Goal: Task Accomplishment & Management: Manage account settings

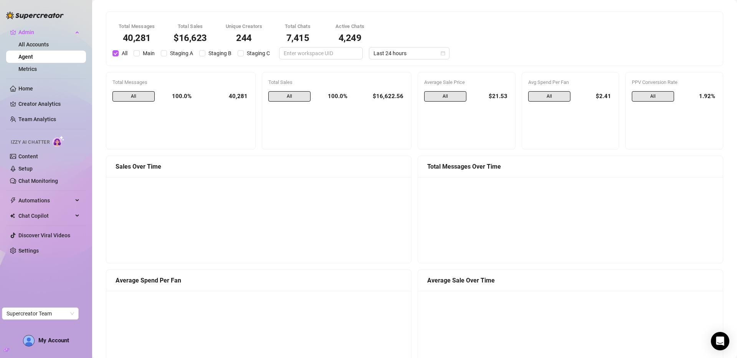
scroll to position [596, 0]
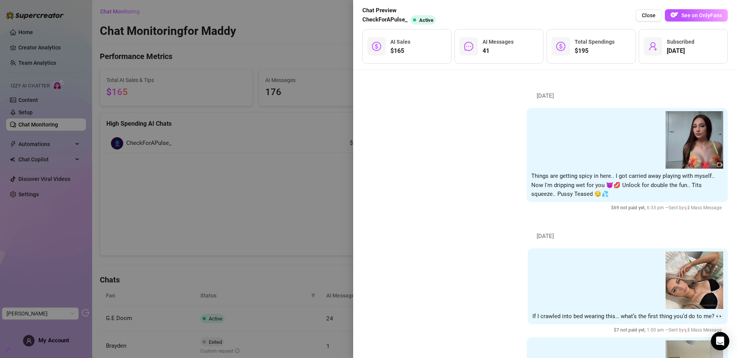
scroll to position [1980, 0]
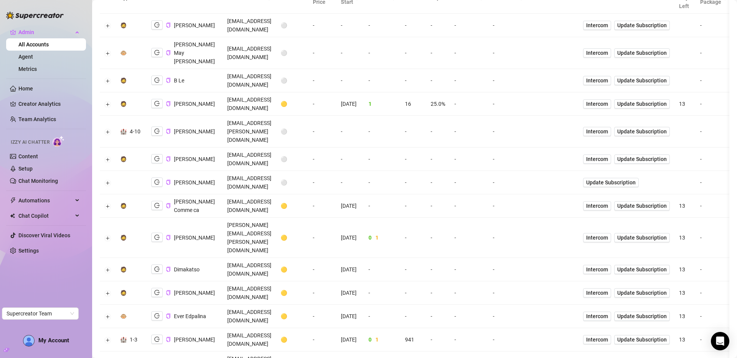
scroll to position [107, 0]
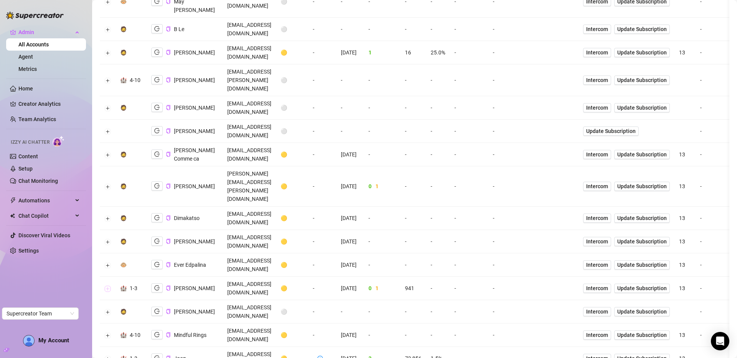
click at [109, 286] on button "Expand row" at bounding box center [108, 289] width 6 height 6
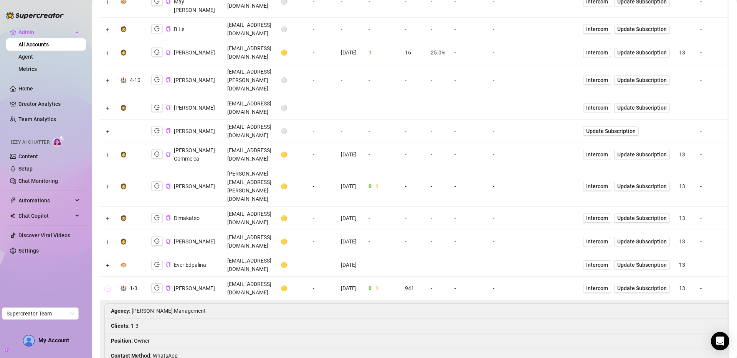
click at [109, 286] on button "Collapse row" at bounding box center [108, 289] width 6 height 6
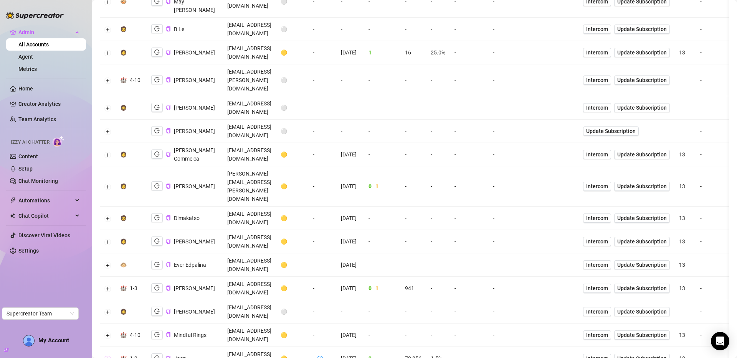
click at [107, 356] on button "Expand row" at bounding box center [108, 359] width 6 height 6
click at [107, 356] on button "Collapse row" at bounding box center [108, 359] width 6 height 6
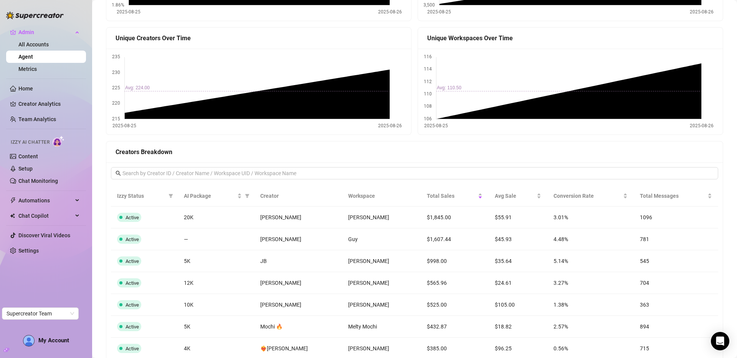
scroll to position [589, 0]
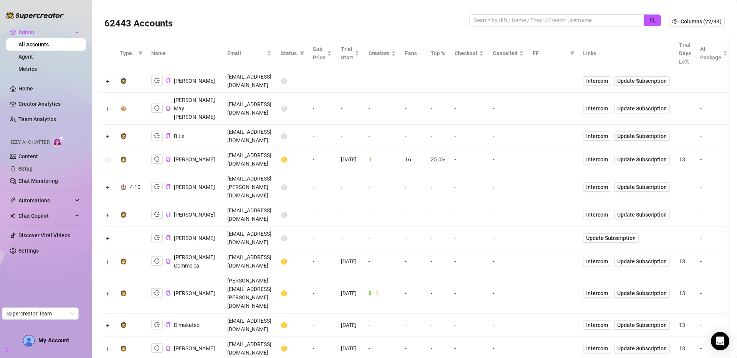
click at [108, 157] on button "Expand row" at bounding box center [108, 160] width 6 height 6
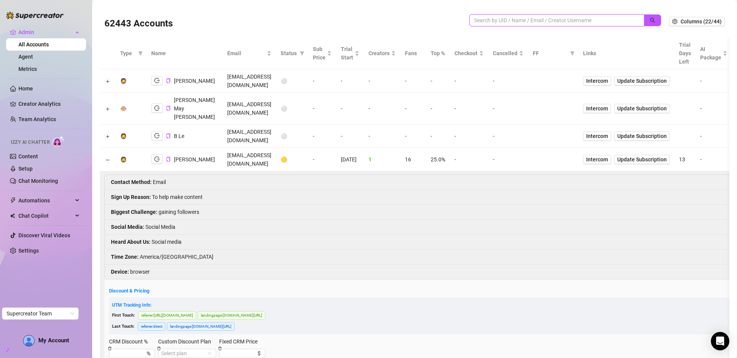
click at [500, 16] on input "search" at bounding box center [553, 20] width 159 height 8
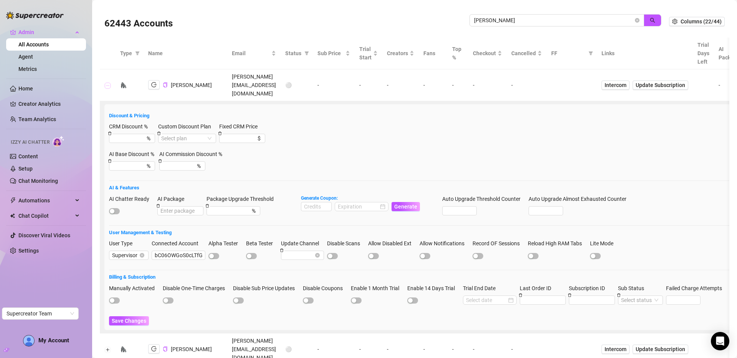
click at [107, 83] on button "Collapse row" at bounding box center [108, 86] width 6 height 6
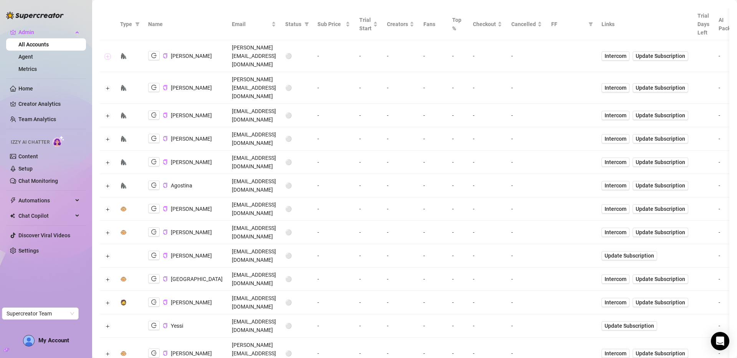
scroll to position [165, 0]
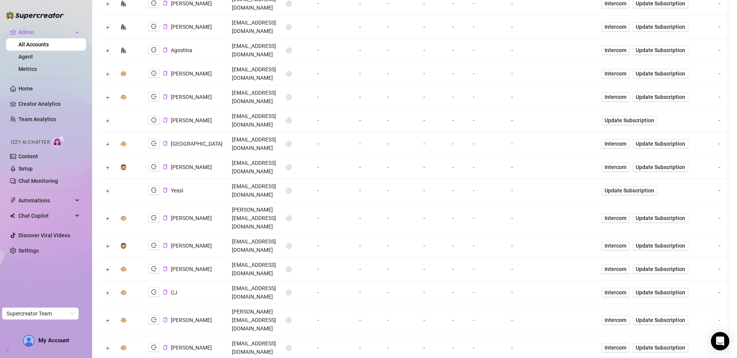
drag, startPoint x: 151, startPoint y: 306, endPoint x: 155, endPoint y: 304, distance: 4.3
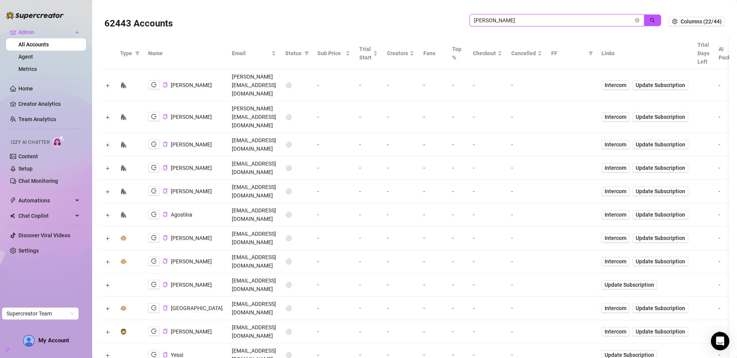
click at [534, 20] on input "doris" at bounding box center [553, 20] width 159 height 8
drag, startPoint x: 534, startPoint y: 20, endPoint x: 536, endPoint y: 16, distance: 4.6
click at [535, 17] on input "doris" at bounding box center [553, 20] width 159 height 8
type input "rogue"
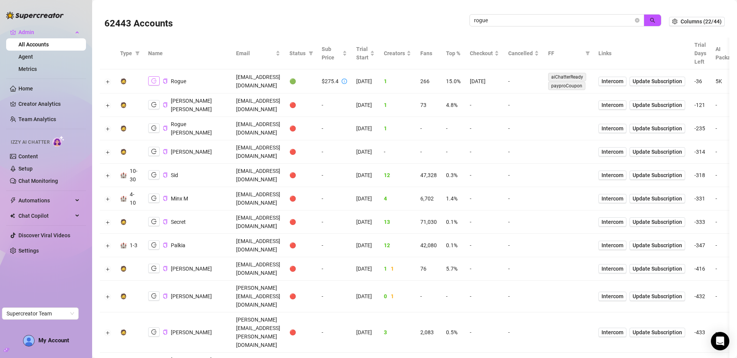
click at [155, 81] on icon "logout" at bounding box center [153, 81] width 5 height 5
click at [107, 80] on button "Expand row" at bounding box center [108, 82] width 6 height 6
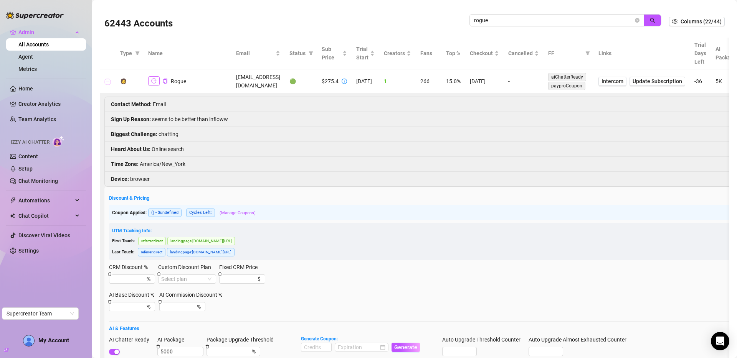
drag, startPoint x: 109, startPoint y: 81, endPoint x: 156, endPoint y: 80, distance: 46.8
click at [109, 81] on button "Collapse row" at bounding box center [108, 82] width 6 height 6
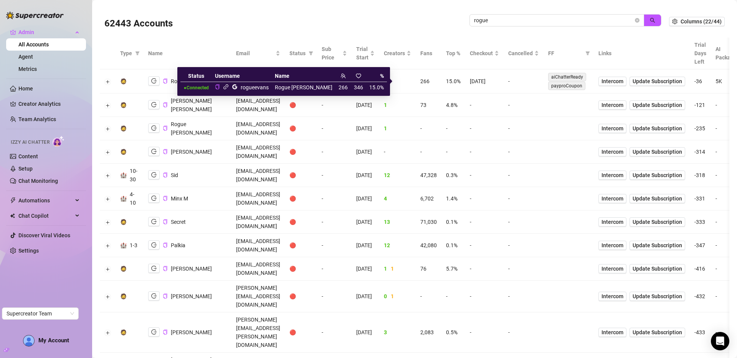
click at [229, 87] on icon "link" at bounding box center [226, 87] width 6 height 6
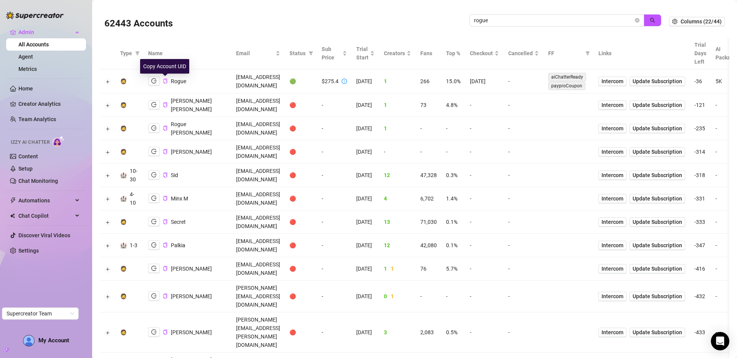
click at [164, 80] on icon "copy" at bounding box center [165, 81] width 5 height 5
click at [109, 82] on button "Expand row" at bounding box center [108, 82] width 6 height 6
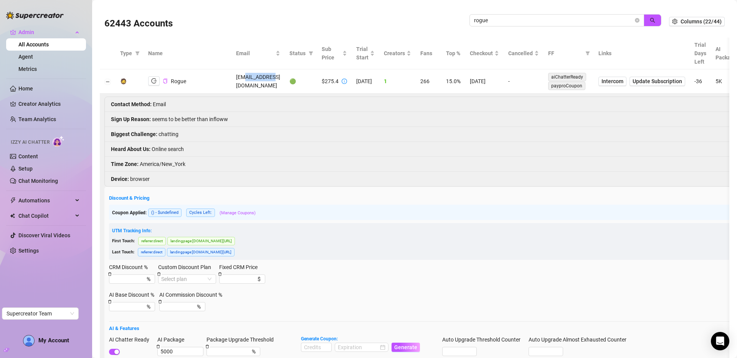
drag, startPoint x: 210, startPoint y: 81, endPoint x: 238, endPoint y: 81, distance: 28.4
click at [238, 81] on td "therogueevans@gmail.com" at bounding box center [257, 81] width 53 height 24
copy td "rogueevans"
click at [635, 19] on icon "close-circle" at bounding box center [637, 20] width 5 height 5
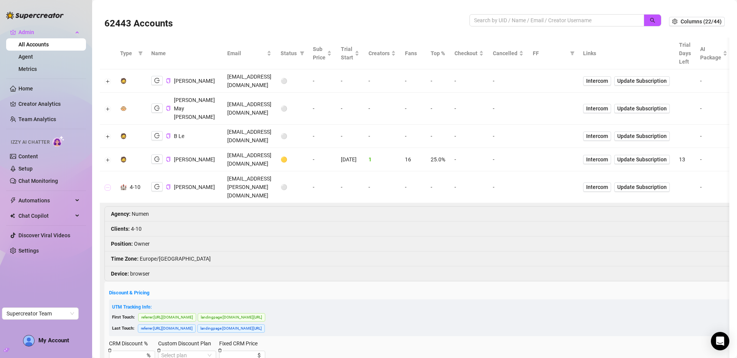
click at [108, 185] on button "Collapse row" at bounding box center [108, 188] width 6 height 6
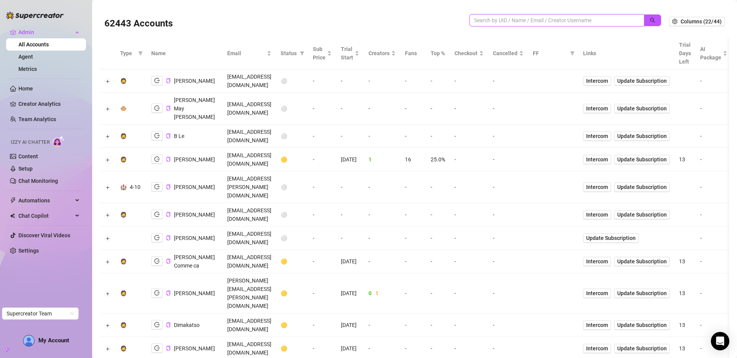
click at [512, 20] on input "search" at bounding box center [553, 20] width 159 height 8
type input "doris"
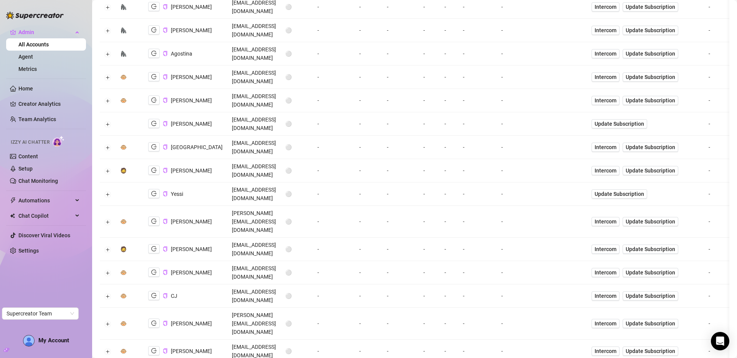
scroll to position [165, 0]
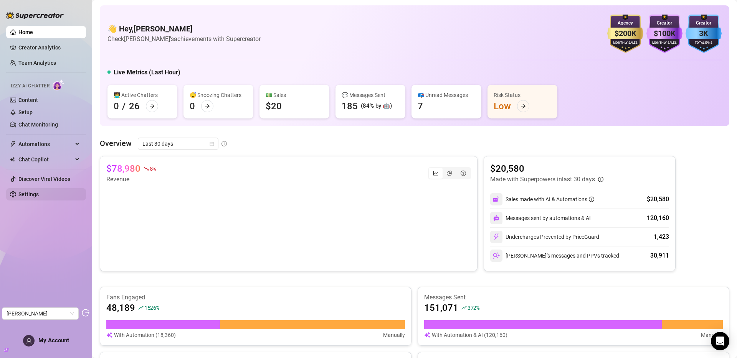
click at [29, 195] on link "Settings" at bounding box center [28, 195] width 20 height 6
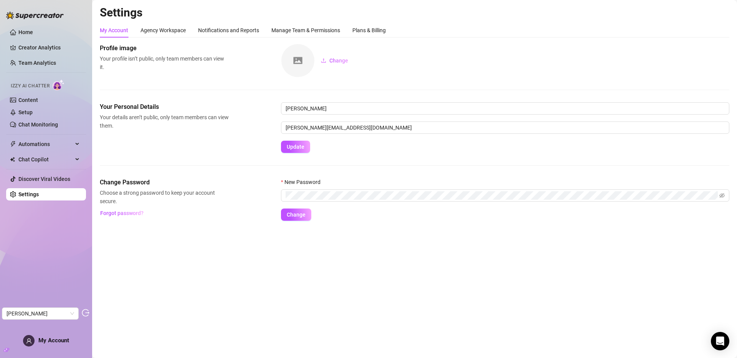
click at [385, 20] on h2 "Settings" at bounding box center [414, 12] width 629 height 15
click at [381, 27] on div "Plans & Billing" at bounding box center [368, 30] width 33 height 8
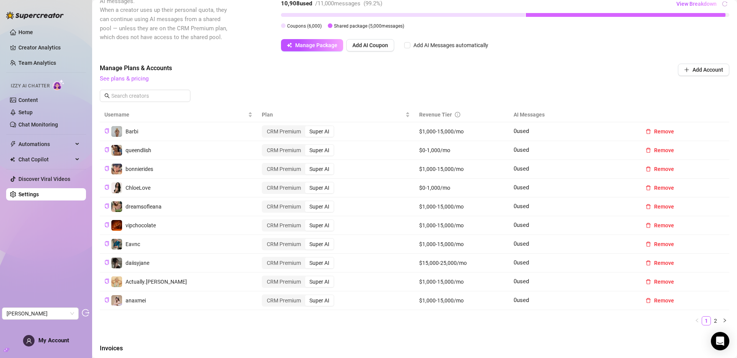
scroll to position [227, 0]
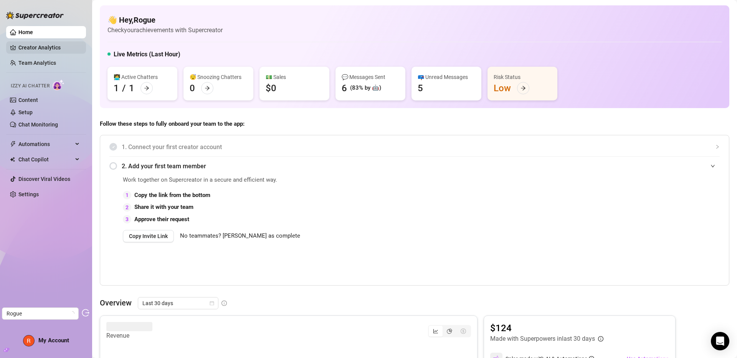
click at [44, 46] on link "Creator Analytics" at bounding box center [48, 47] width 61 height 12
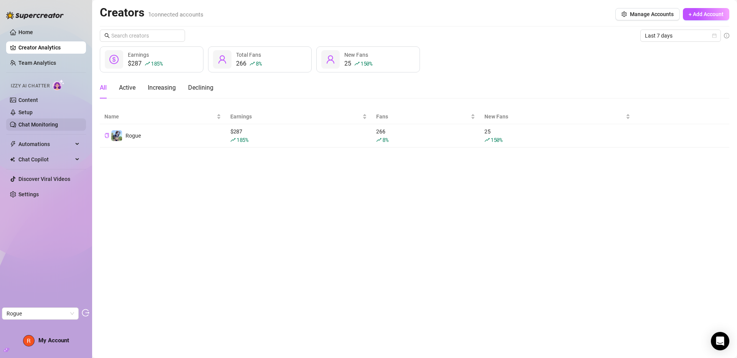
click at [57, 122] on link "Chat Monitoring" at bounding box center [38, 125] width 40 height 6
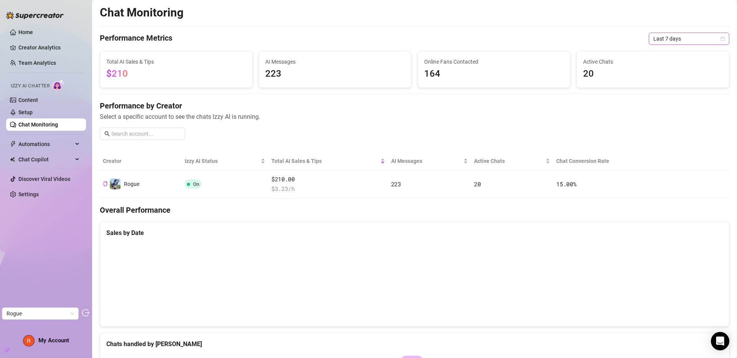
click at [674, 37] on span "Last 7 days" at bounding box center [688, 39] width 71 height 12
click at [669, 79] on div "Last 30 days" at bounding box center [683, 78] width 68 height 8
click at [29, 114] on link "Setup" at bounding box center [25, 112] width 14 height 6
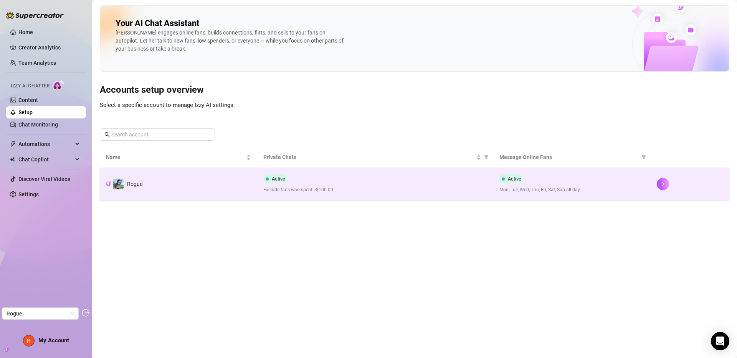
click at [190, 179] on td "Rogue" at bounding box center [178, 184] width 157 height 32
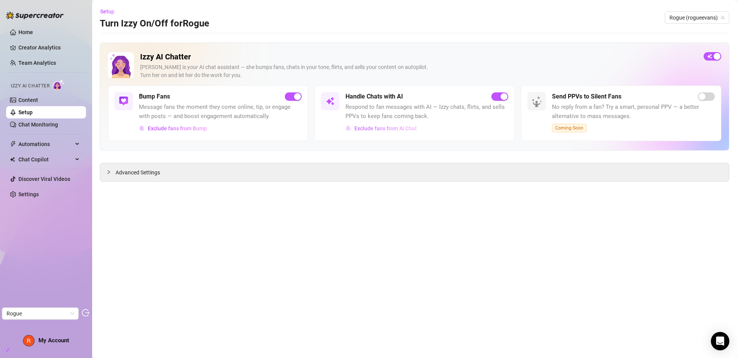
click at [401, 125] on span "Exclude fans from AI Chat" at bounding box center [385, 128] width 63 height 6
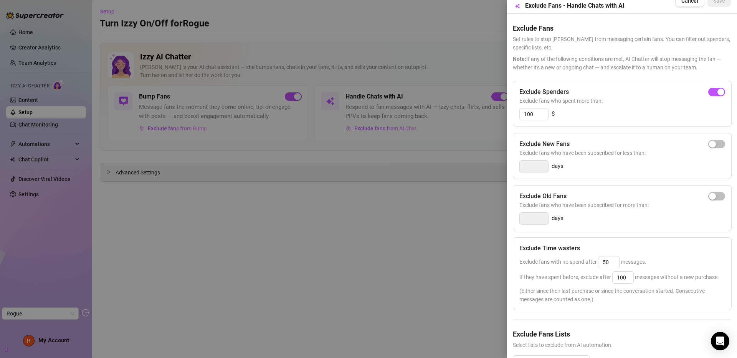
scroll to position [51, 0]
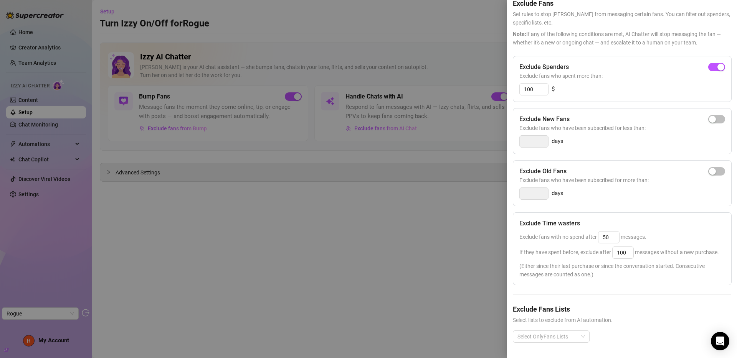
click at [409, 216] on div at bounding box center [368, 179] width 737 height 358
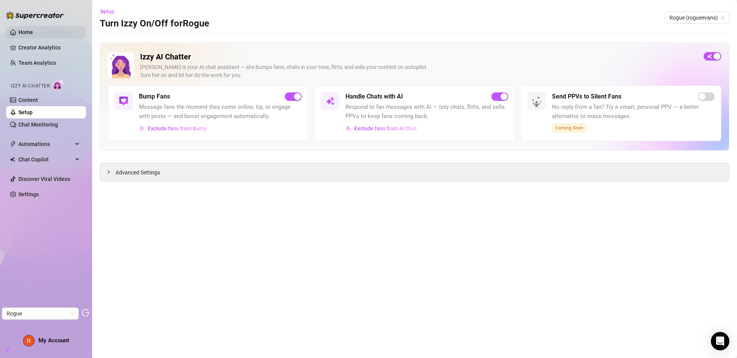
click at [33, 35] on link "Home" at bounding box center [25, 32] width 15 height 6
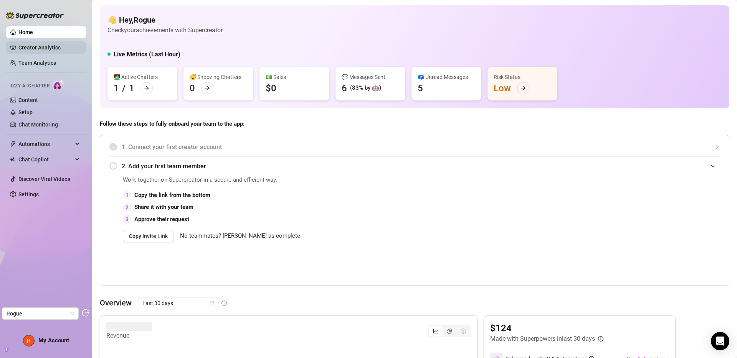
click at [38, 47] on link "Creator Analytics" at bounding box center [48, 47] width 61 height 12
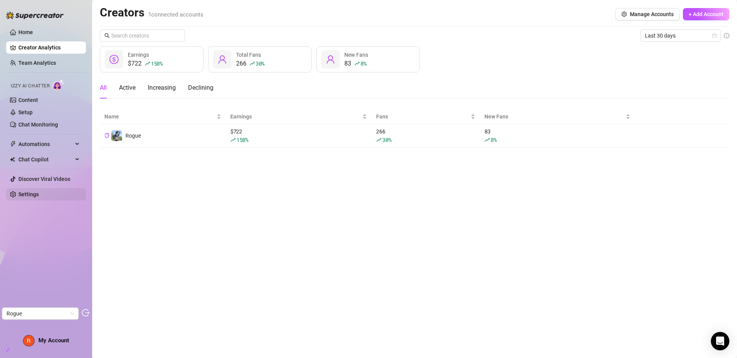
click at [39, 196] on link "Settings" at bounding box center [28, 195] width 20 height 6
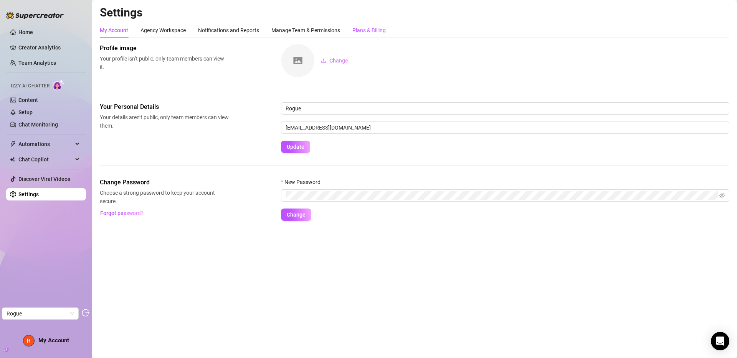
click at [375, 27] on div "Plans & Billing" at bounding box center [368, 30] width 33 height 8
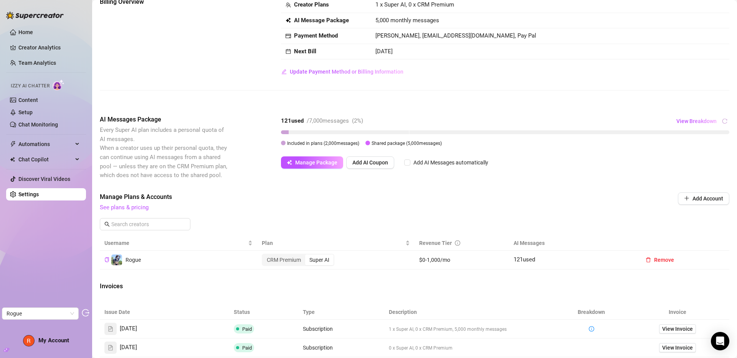
scroll to position [50, 0]
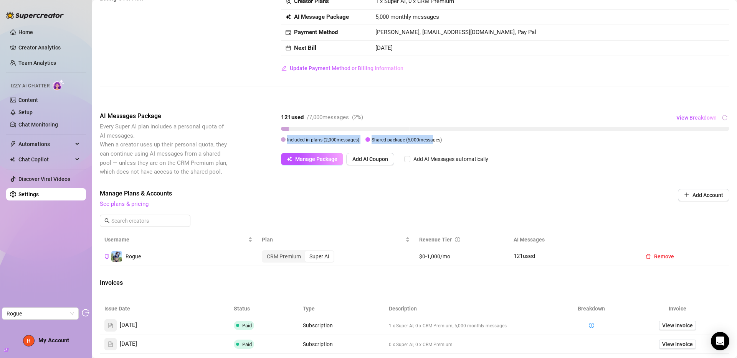
drag, startPoint x: 371, startPoint y: 141, endPoint x: 432, endPoint y: 142, distance: 61.0
click at [432, 142] on span "Shared package ( 5,000 messages)" at bounding box center [407, 139] width 70 height 5
click at [308, 162] on span "Manage Package" at bounding box center [316, 159] width 42 height 6
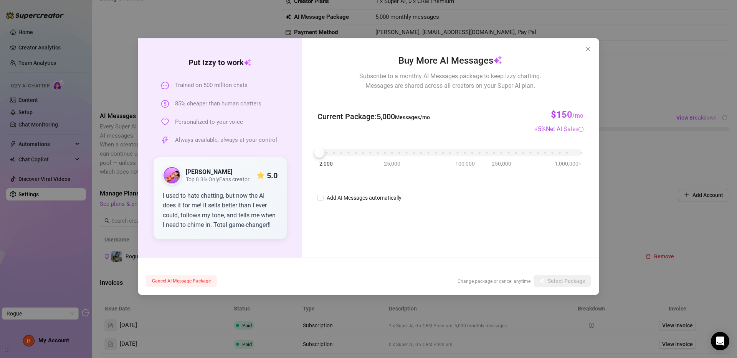
click at [176, 282] on span "Cancel AI Message Package" at bounding box center [181, 281] width 59 height 5
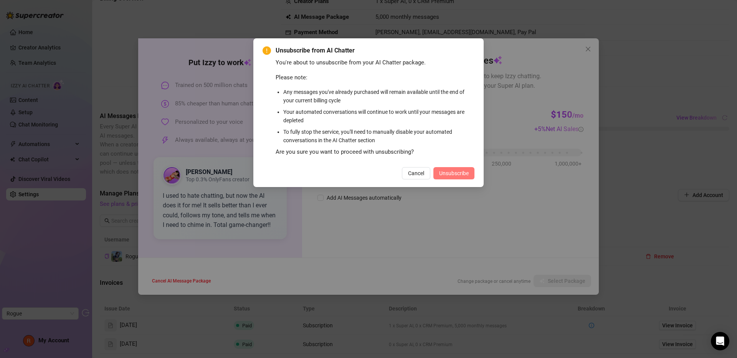
click at [462, 174] on span "Unsubscribe" at bounding box center [454, 173] width 30 height 6
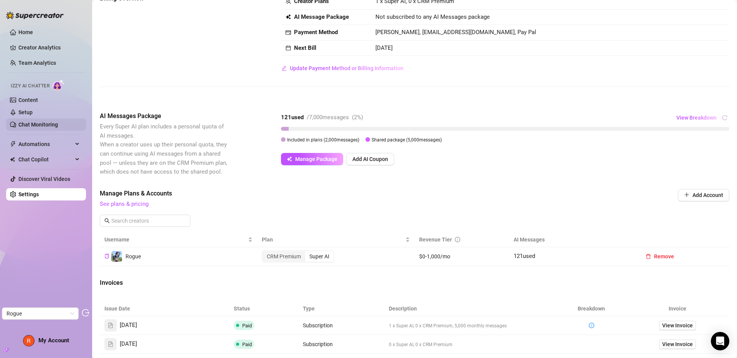
click at [36, 127] on link "Chat Monitoring" at bounding box center [38, 125] width 40 height 6
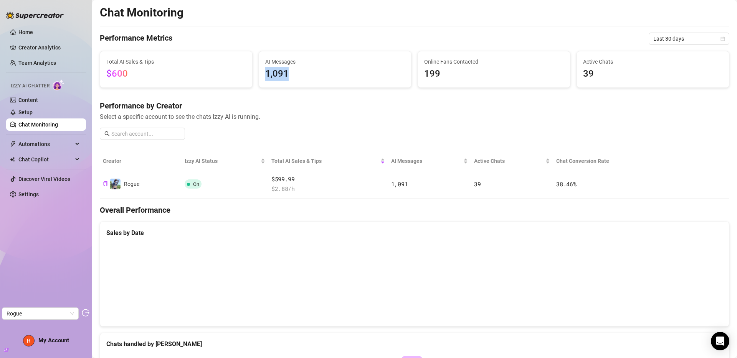
drag, startPoint x: 286, startPoint y: 74, endPoint x: 256, endPoint y: 74, distance: 29.9
click at [256, 74] on div "AI Messages 1,091" at bounding box center [335, 69] width 159 height 37
click at [268, 75] on span "1,091" at bounding box center [335, 74] width 140 height 15
click at [31, 111] on link "Setup" at bounding box center [25, 112] width 14 height 6
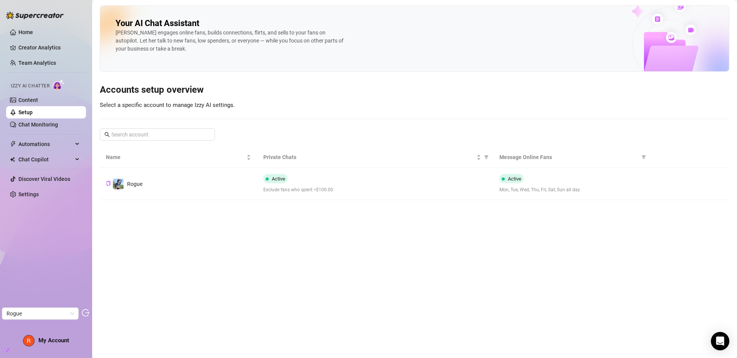
click at [29, 101] on link "Content" at bounding box center [28, 100] width 20 height 6
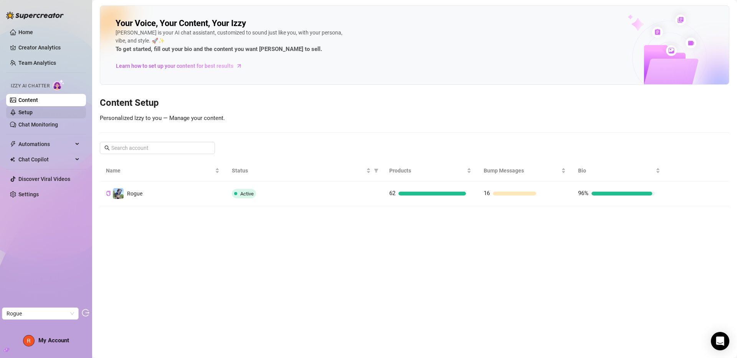
click at [33, 113] on link "Setup" at bounding box center [25, 112] width 14 height 6
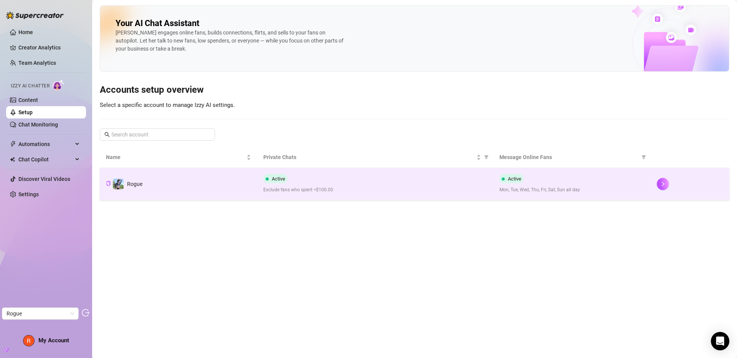
click at [339, 186] on div "Active Exclude fans who spent >$100.00" at bounding box center [375, 184] width 224 height 20
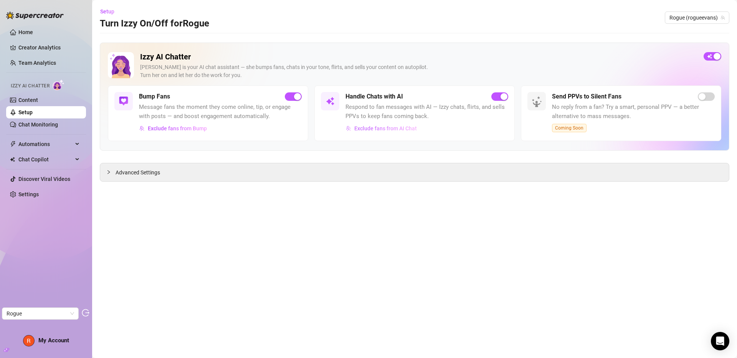
click at [407, 127] on span "Exclude fans from AI Chat" at bounding box center [385, 128] width 63 height 6
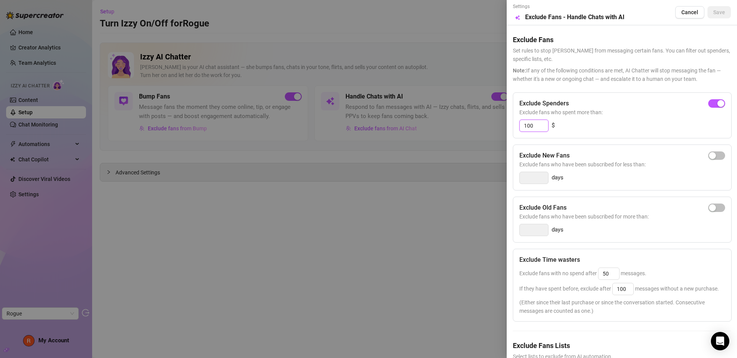
click at [532, 125] on input "100" at bounding box center [534, 126] width 28 height 12
type input "500"
click at [717, 12] on span "Save" at bounding box center [719, 12] width 12 height 6
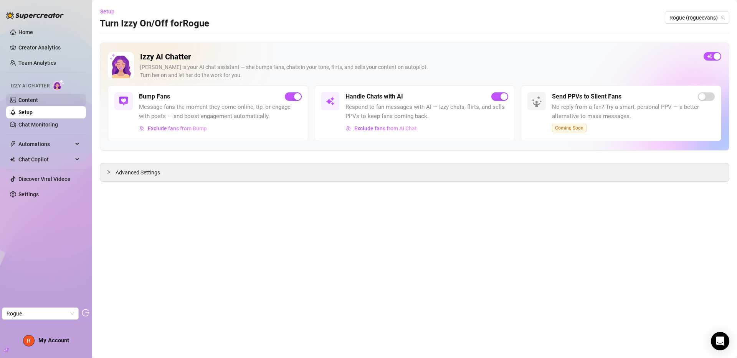
click at [38, 99] on link "Content" at bounding box center [28, 100] width 20 height 6
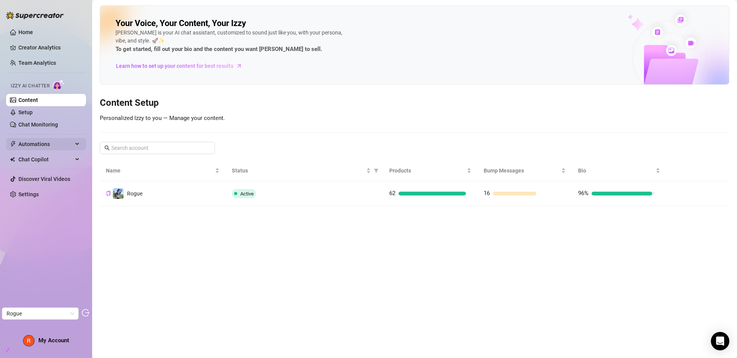
click at [40, 144] on span "Automations" at bounding box center [45, 144] width 54 height 12
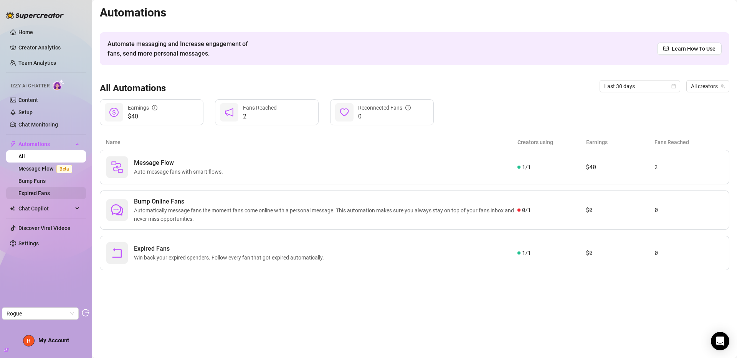
click at [40, 190] on link "Expired Fans" at bounding box center [33, 193] width 31 height 6
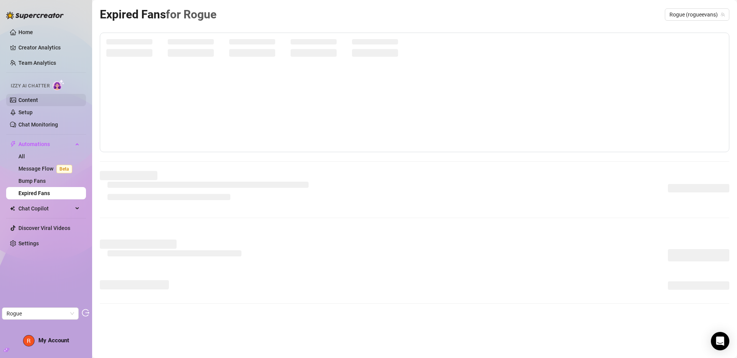
click at [35, 102] on link "Content" at bounding box center [28, 100] width 20 height 6
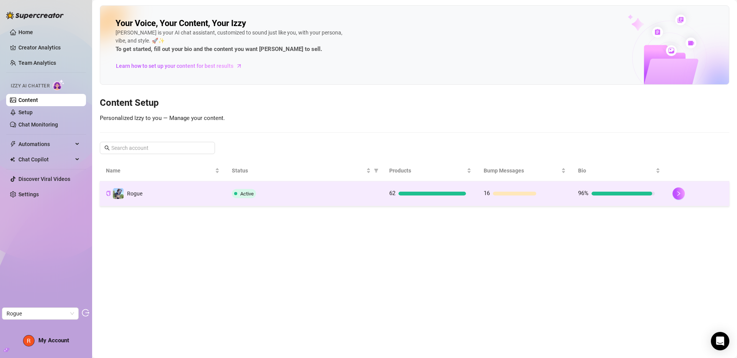
click at [188, 198] on td "Rogue" at bounding box center [163, 194] width 126 height 25
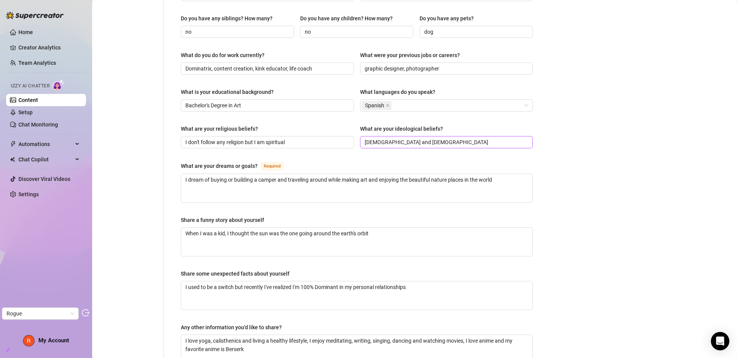
scroll to position [322, 0]
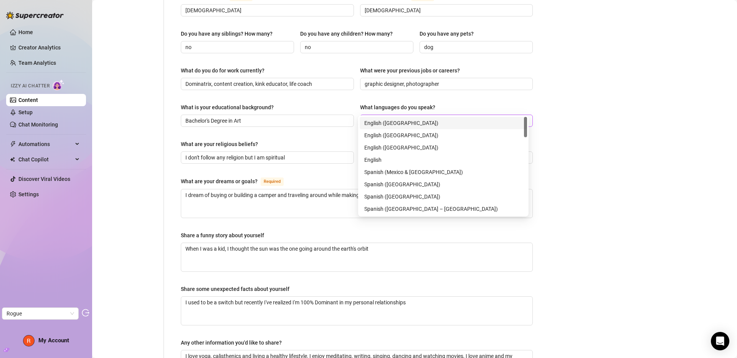
click at [426, 116] on div "Spanish" at bounding box center [443, 121] width 162 height 11
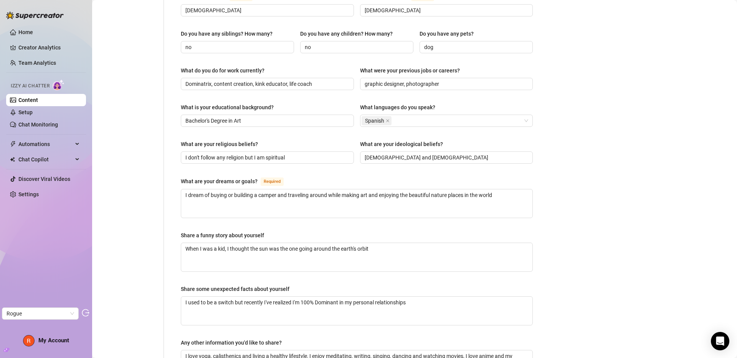
click at [608, 128] on div "Bio Import Bio from other creator Personal Info Chatting Lifestyle Physique Con…" at bounding box center [414, 87] width 629 height 703
click at [427, 116] on div "Spanish" at bounding box center [443, 121] width 162 height 11
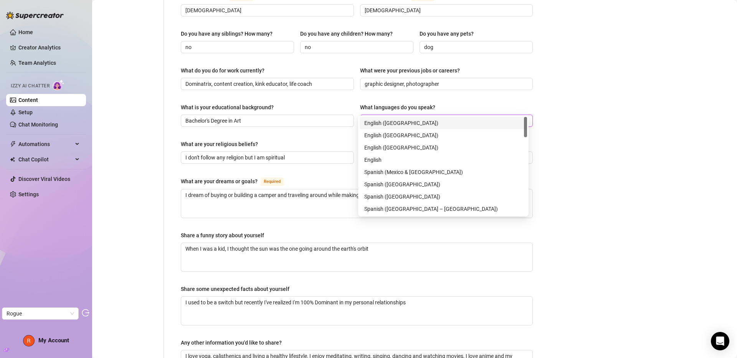
click at [403, 124] on div "English (US)" at bounding box center [443, 123] width 158 height 8
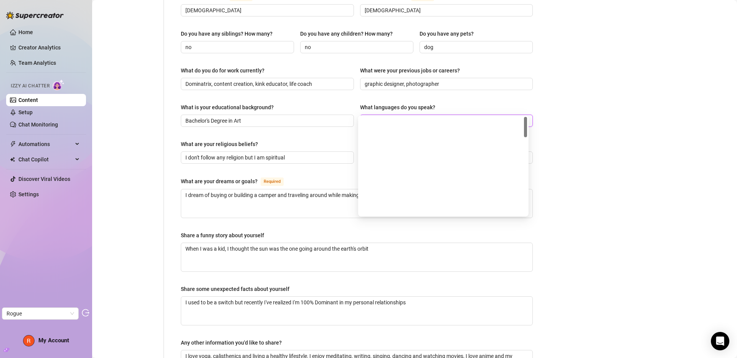
scroll to position [0, 0]
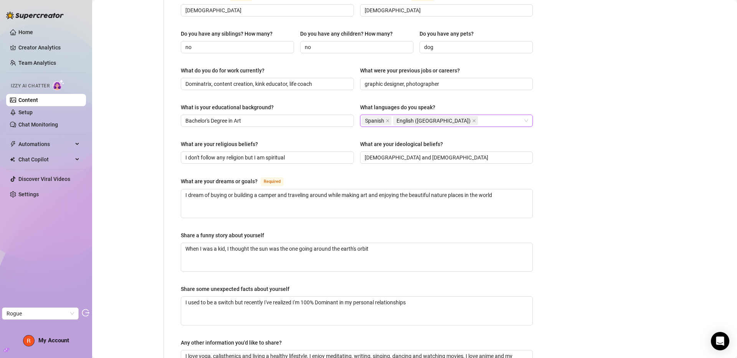
click at [589, 167] on div "Bio Import Bio from other creator Personal Info Chatting Lifestyle Physique Con…" at bounding box center [414, 87] width 629 height 703
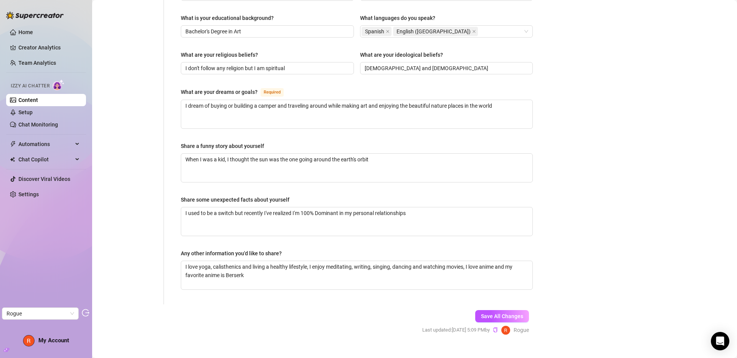
scroll to position [412, 0]
click at [482, 313] on span "Save All Changes" at bounding box center [502, 316] width 42 height 6
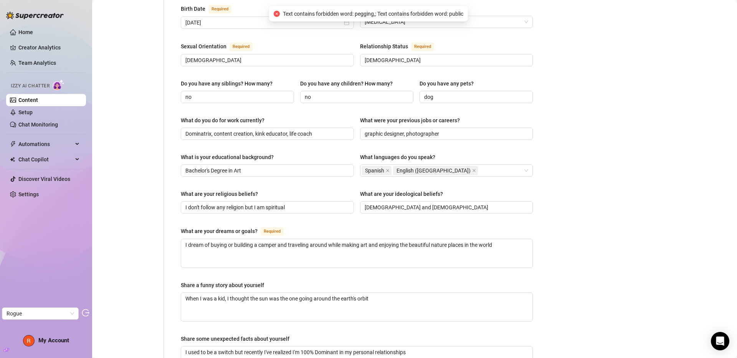
scroll to position [0, 0]
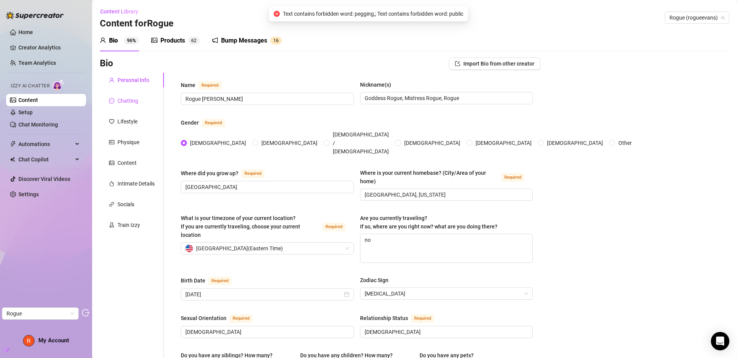
click at [136, 102] on div "Chatting" at bounding box center [127, 101] width 21 height 8
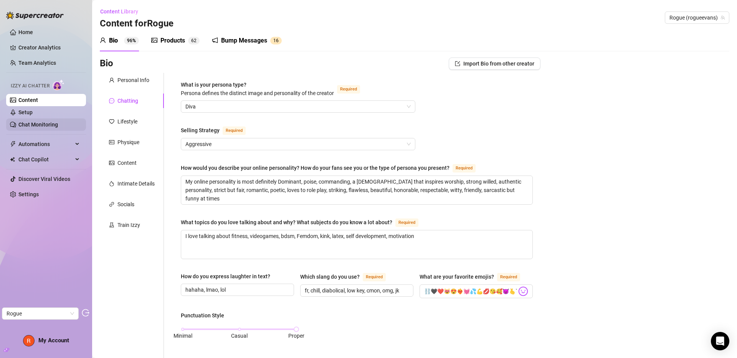
click at [36, 123] on link "Chat Monitoring" at bounding box center [38, 125] width 40 height 6
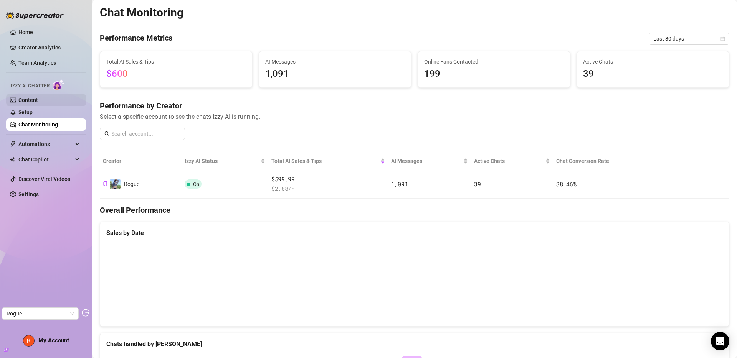
click at [32, 102] on link "Content" at bounding box center [28, 100] width 20 height 6
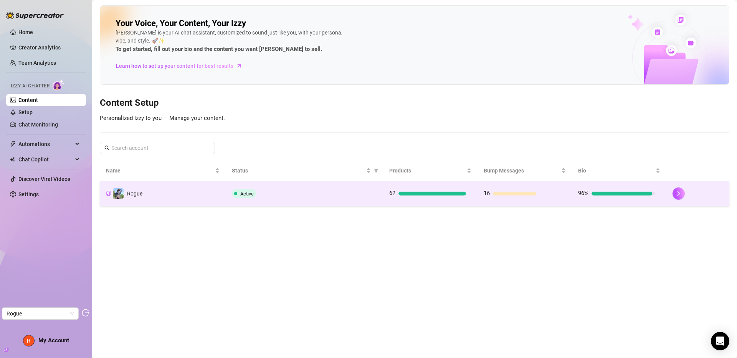
click at [169, 205] on td "Rogue" at bounding box center [163, 194] width 126 height 25
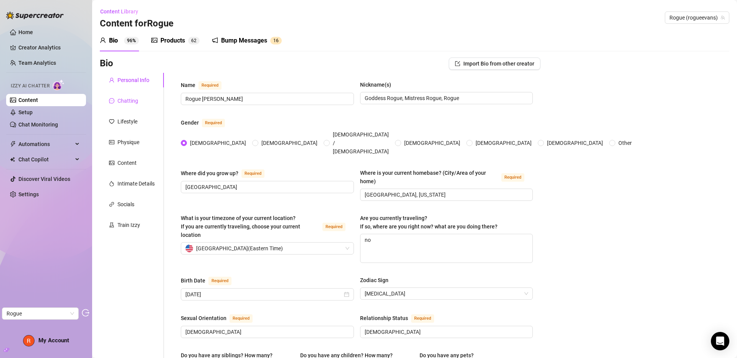
click at [129, 101] on div "Chatting" at bounding box center [127, 101] width 21 height 8
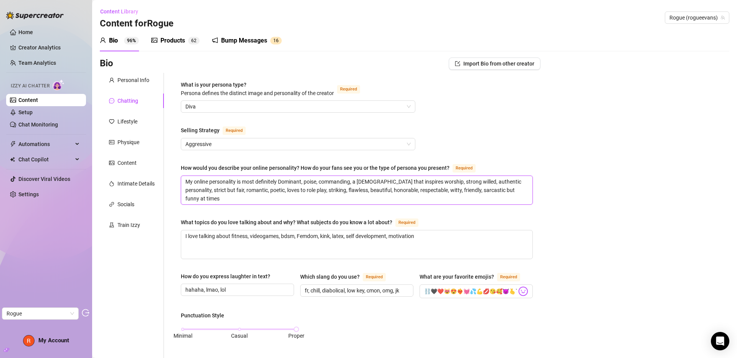
drag, startPoint x: 291, startPoint y: 180, endPoint x: 476, endPoint y: 182, distance: 185.8
click at [476, 182] on textarea "My online personality is most definitely Dominant, poise, commanding, a Goddess…" at bounding box center [356, 190] width 351 height 28
drag, startPoint x: 434, startPoint y: 182, endPoint x: 401, endPoint y: 192, distance: 34.4
click at [401, 192] on textarea "My online personality is most definitely Dominant, poise, commanding, a Goddess…" at bounding box center [356, 190] width 351 height 28
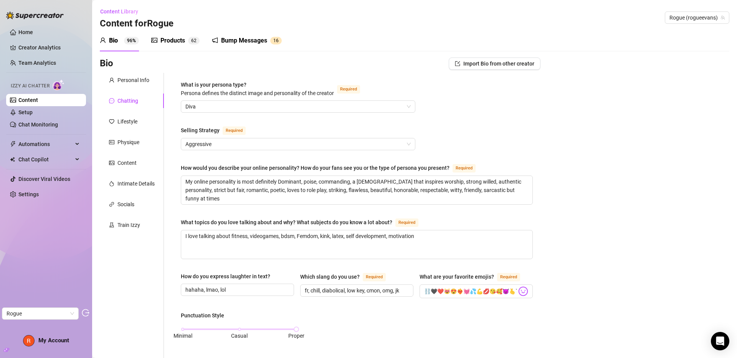
click at [128, 122] on div "Lifestyle" at bounding box center [127, 121] width 20 height 8
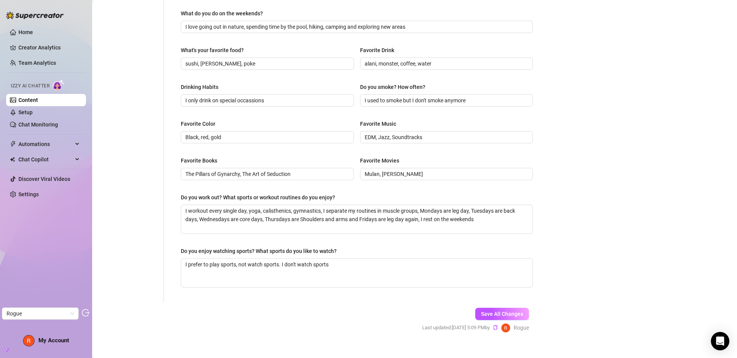
scroll to position [303, 0]
click at [369, 177] on input "Mulan, Dune, Lucy" at bounding box center [446, 176] width 162 height 8
click at [361, 162] on div "Favorite Movies" at bounding box center [379, 162] width 39 height 8
click at [365, 172] on input "Mulan, Dune, Lucy" at bounding box center [446, 176] width 162 height 8
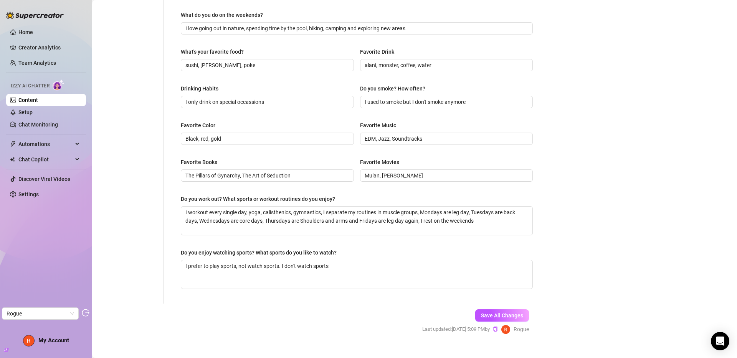
click at [353, 162] on div "Favorite Books The Pillars of Gynarchy, The Art of Seduction Favorite Movies Mu…" at bounding box center [357, 173] width 352 height 31
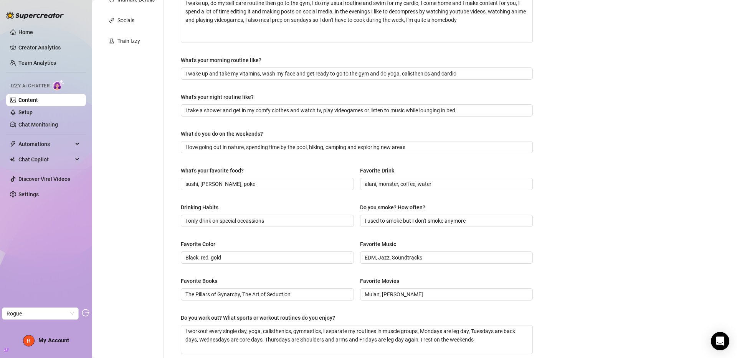
scroll to position [0, 0]
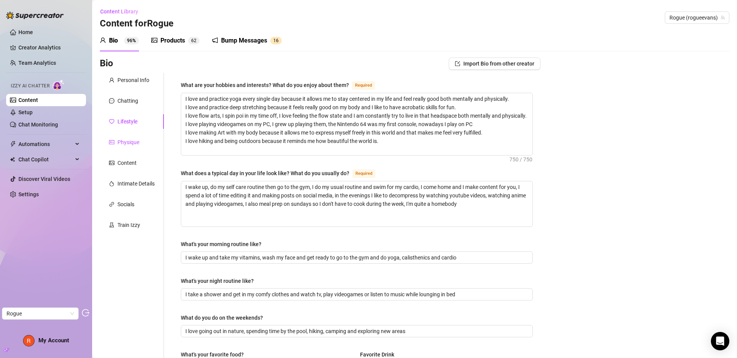
click at [135, 140] on div "Physique" at bounding box center [128, 142] width 22 height 8
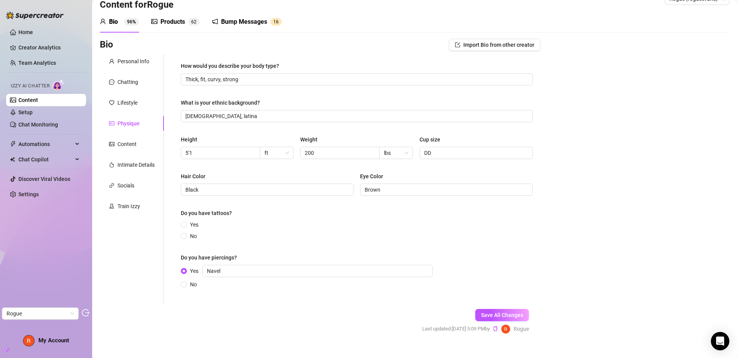
scroll to position [31, 0]
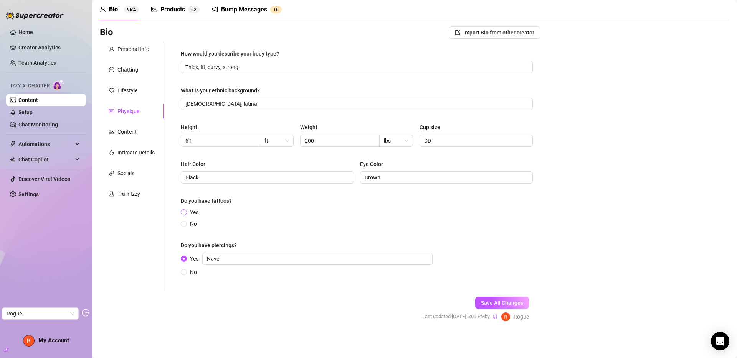
click at [187, 212] on span at bounding box center [184, 213] width 6 height 6
click at [186, 212] on input "Yes" at bounding box center [184, 213] width 3 height 5
radio input "true"
click at [499, 304] on span "Save All Changes" at bounding box center [502, 307] width 42 height 6
click at [500, 306] on span "Save All Changes" at bounding box center [502, 307] width 42 height 6
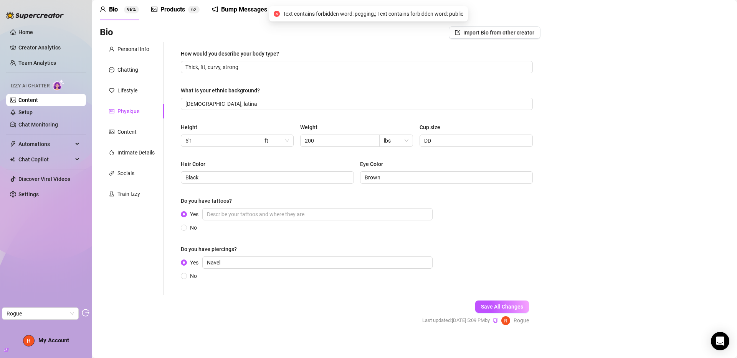
click at [371, 15] on span "Text contains forbidden word: pegging,; Text contains forbidden word: public" at bounding box center [373, 14] width 180 height 8
click at [130, 70] on div "Chatting" at bounding box center [127, 70] width 21 height 8
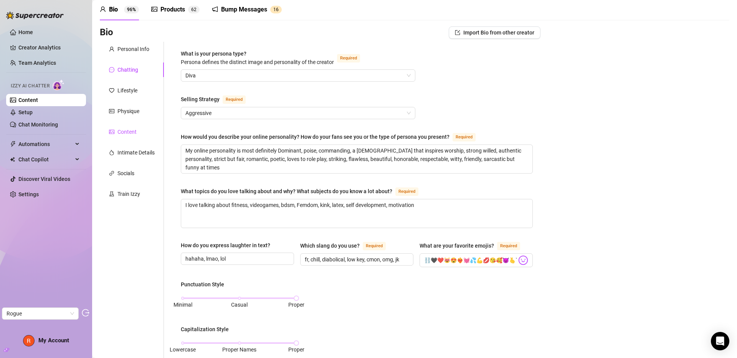
click at [122, 132] on div "Content" at bounding box center [126, 132] width 19 height 8
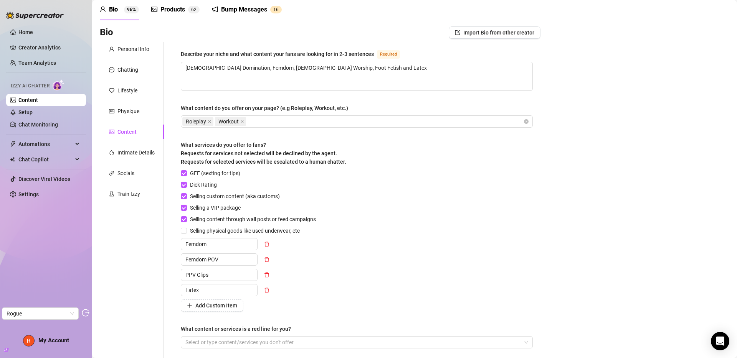
click at [409, 182] on div "GFE (sexting for tips) Dick Rating Selling custom content (aka customs) Selling…" at bounding box center [357, 240] width 352 height 143
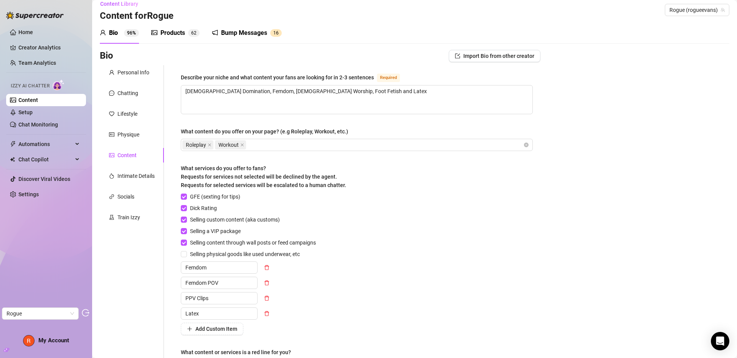
scroll to position [0, 0]
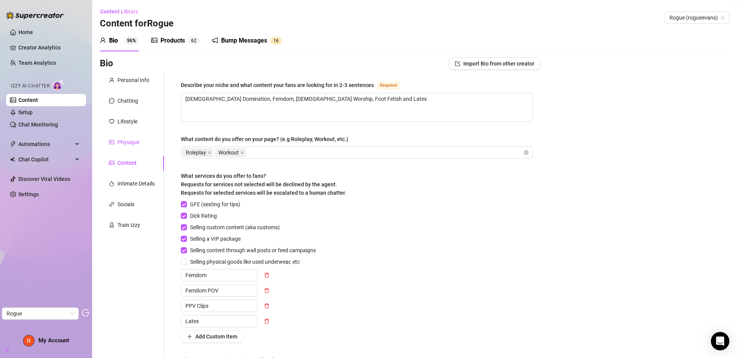
click at [124, 139] on div "Physique" at bounding box center [128, 142] width 22 height 8
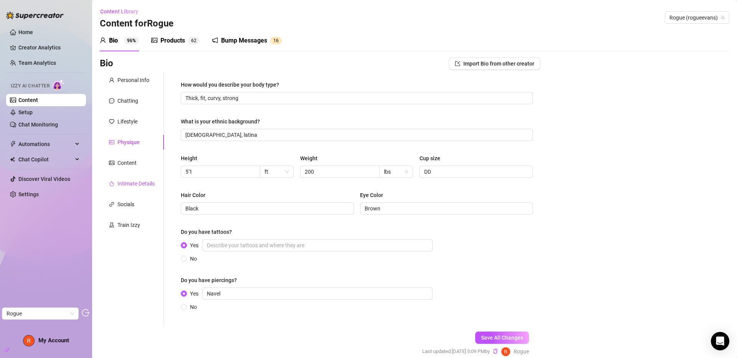
click at [124, 186] on div "Intimate Details" at bounding box center [135, 184] width 37 height 8
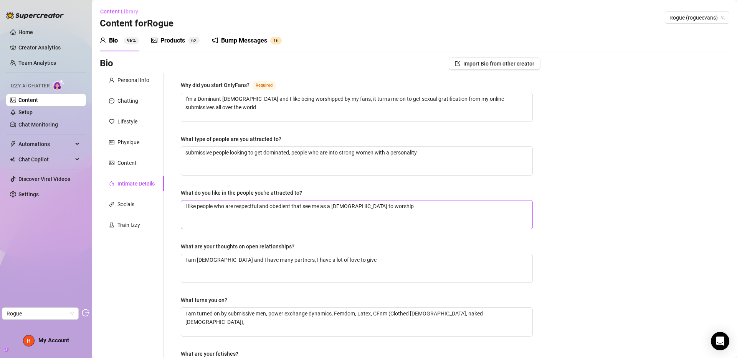
scroll to position [168, 0]
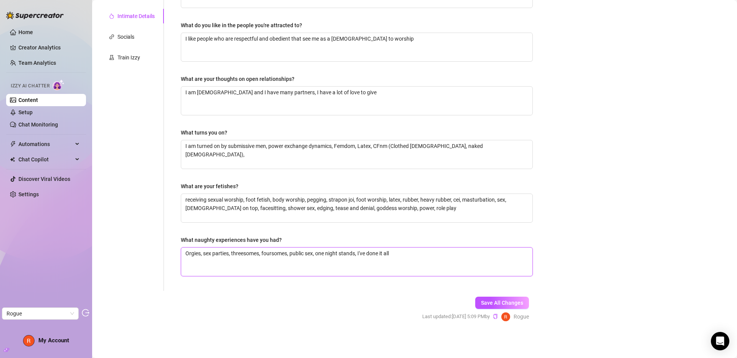
click at [297, 254] on textarea "Orgies, sex parties, threesomes, foursomes, public sex, one night stands, I've …" at bounding box center [356, 262] width 351 height 28
click at [315, 255] on textarea "Orgies, sex parties, threesomes, foursomes, public sex, one night stands, I've …" at bounding box center [356, 262] width 351 height 28
type textarea "Orgies, sex parties, threesomes, foursomes, one night stands, I've done it all"
click at [482, 298] on button "Save All Changes" at bounding box center [502, 303] width 54 height 12
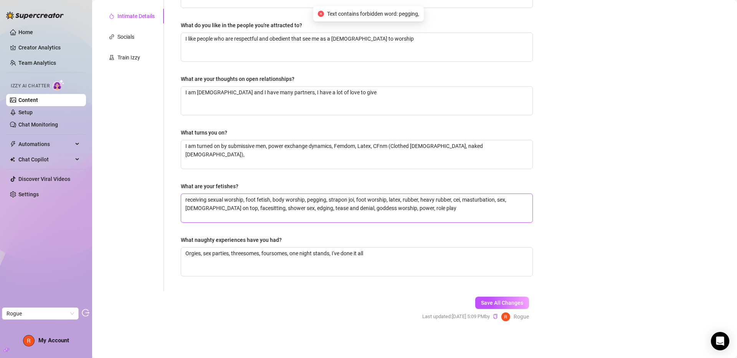
click at [317, 201] on textarea "receiving sexual worship, foot fetish, body worship, pegging, strapon joi, foot…" at bounding box center [356, 208] width 351 height 28
type textarea "receiving sexual worship, foot fetish, body worship,, strapon joi, foot worship…"
type textarea "receiving sexual worship, foot fetish, body worship, strapon joi, foot worship,…"
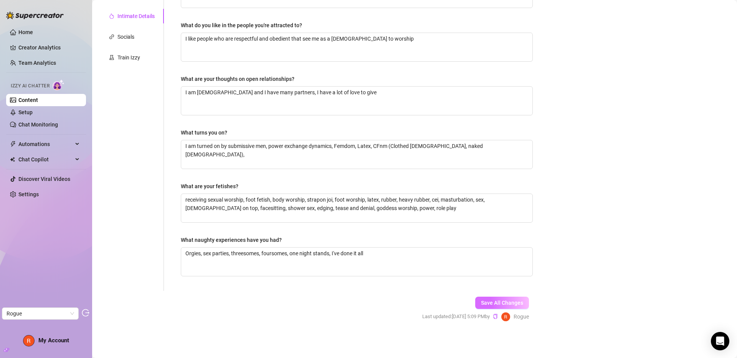
click at [505, 299] on button "Save All Changes" at bounding box center [502, 303] width 54 height 12
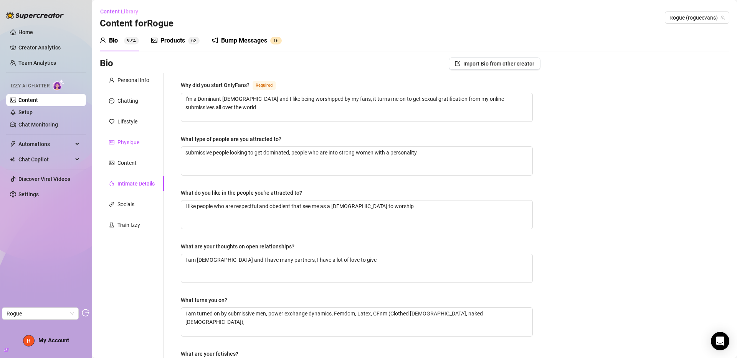
click at [121, 138] on div "Physique" at bounding box center [128, 142] width 22 height 8
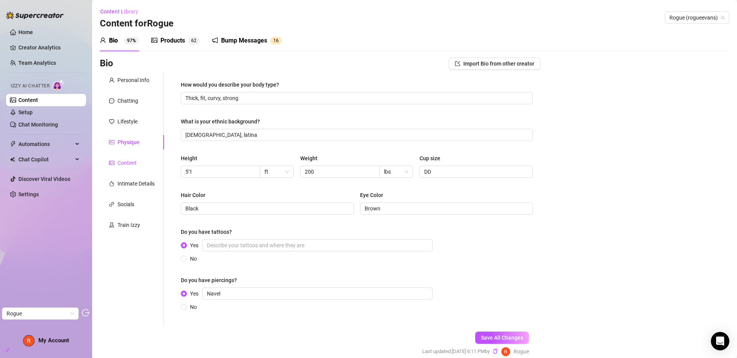
click at [131, 162] on div "Content" at bounding box center [126, 163] width 19 height 8
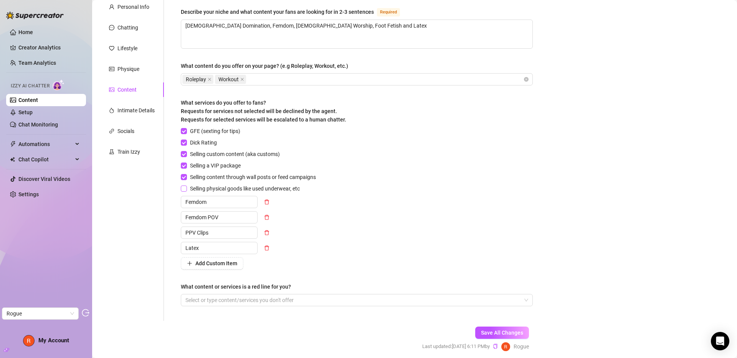
scroll to position [97, 0]
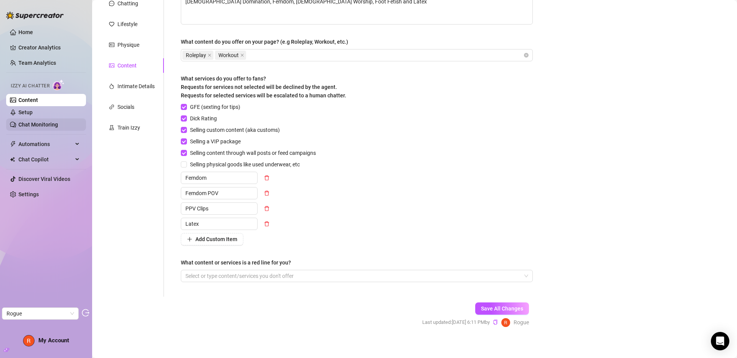
drag, startPoint x: 56, startPoint y: 126, endPoint x: 69, endPoint y: 125, distance: 13.5
click at [56, 126] on link "Chat Monitoring" at bounding box center [38, 125] width 40 height 6
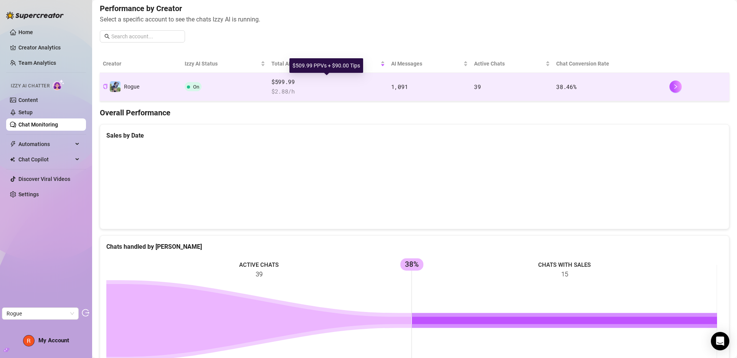
click at [373, 80] on span "$599.99" at bounding box center [328, 82] width 114 height 9
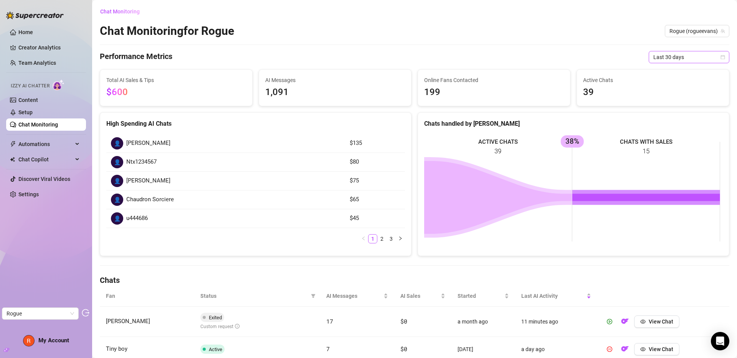
click at [690, 55] on span "Last 30 days" at bounding box center [688, 57] width 71 height 12
click at [674, 104] on div "Last 90 days" at bounding box center [683, 109] width 78 height 12
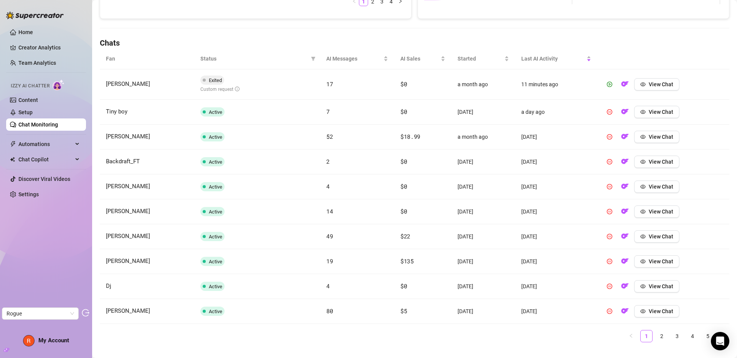
scroll to position [251, 0]
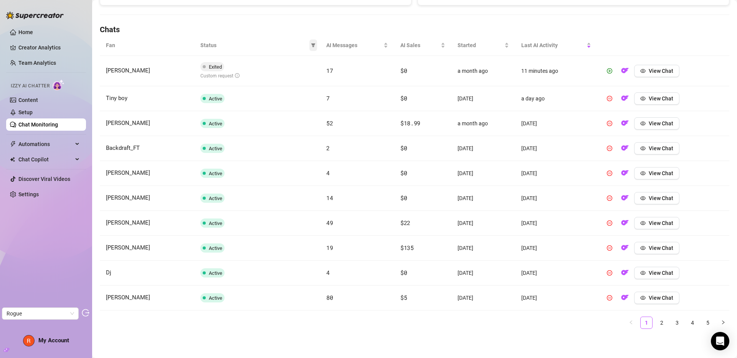
click at [312, 46] on icon "filter" at bounding box center [313, 45] width 4 height 4
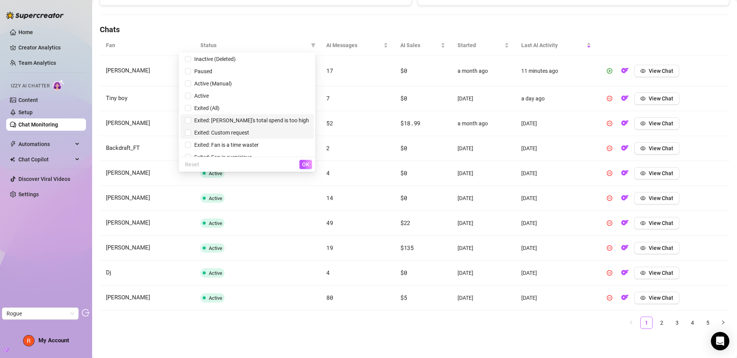
scroll to position [2, 0]
click at [249, 133] on span "Exited: Custom request" at bounding box center [220, 132] width 58 height 6
checkbox input "true"
click at [305, 167] on span "OK" at bounding box center [305, 165] width 7 height 6
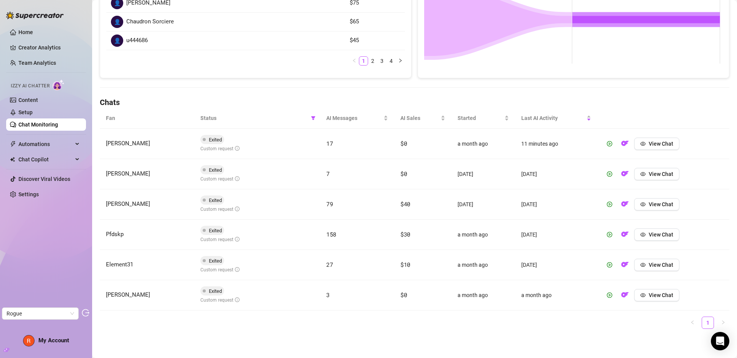
scroll to position [178, 0]
click at [663, 143] on span "View Chat" at bounding box center [661, 144] width 25 height 6
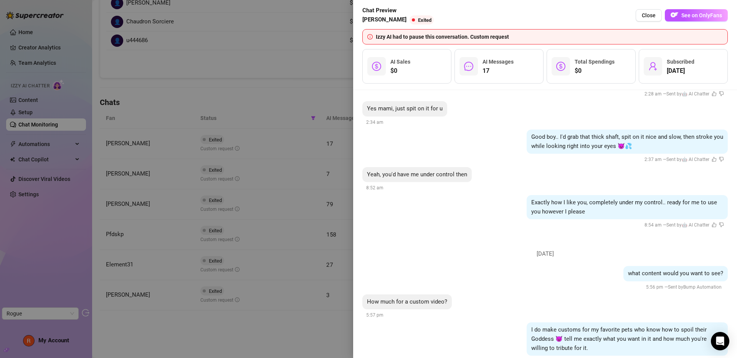
scroll to position [2804, 0]
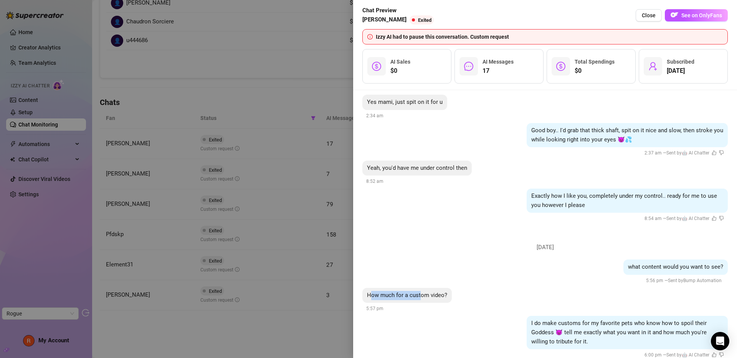
click at [421, 292] on span "How much for a custom video?" at bounding box center [407, 295] width 80 height 7
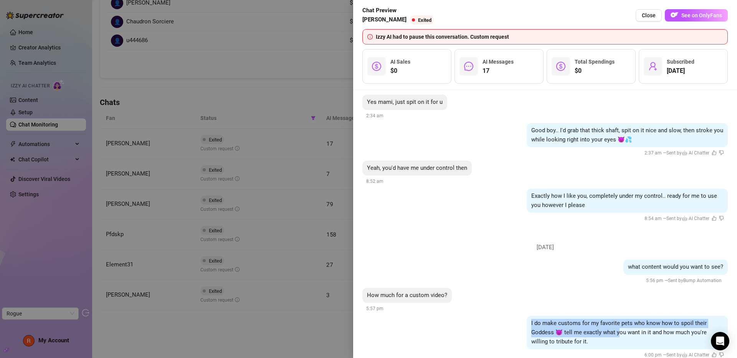
drag, startPoint x: 525, startPoint y: 306, endPoint x: 614, endPoint y: 319, distance: 89.9
click at [614, 319] on div "I do make customs for my favorite pets who know how to spoil their Goddess 😈 te…" at bounding box center [627, 332] width 201 height 33
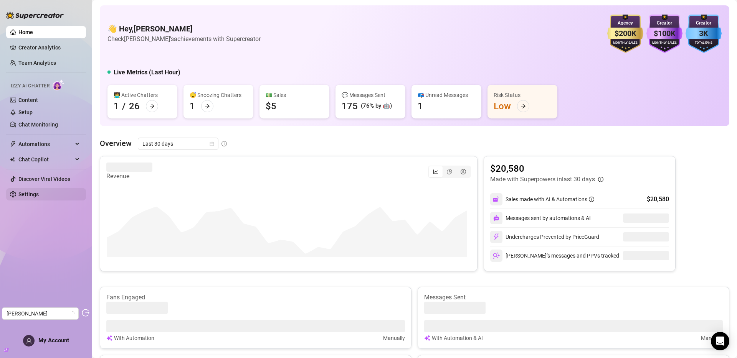
click at [26, 197] on link "Settings" at bounding box center [28, 195] width 20 height 6
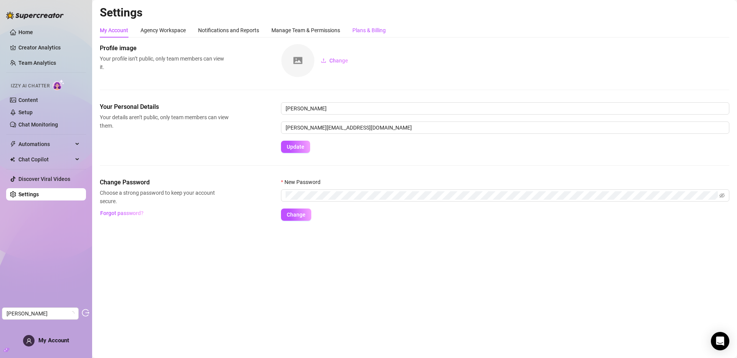
click at [373, 31] on div "Plans & Billing" at bounding box center [368, 30] width 33 height 8
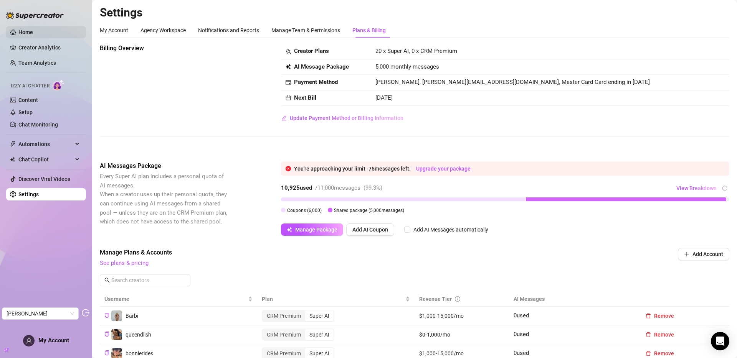
click at [30, 31] on link "Home" at bounding box center [25, 32] width 15 height 6
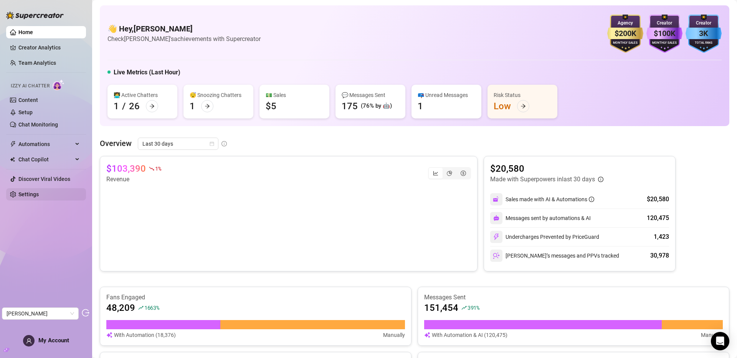
click at [39, 197] on link "Settings" at bounding box center [28, 195] width 20 height 6
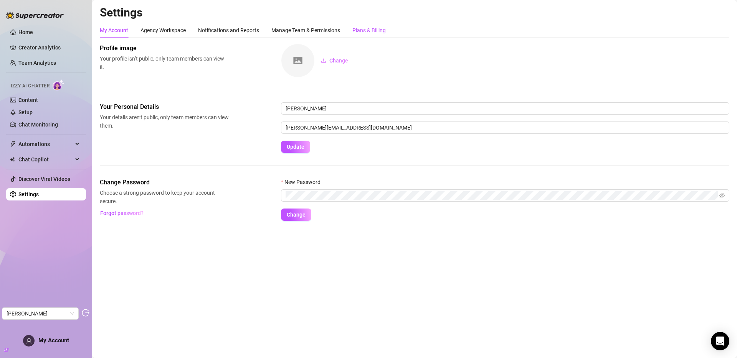
click at [373, 29] on div "Plans & Billing" at bounding box center [368, 30] width 33 height 8
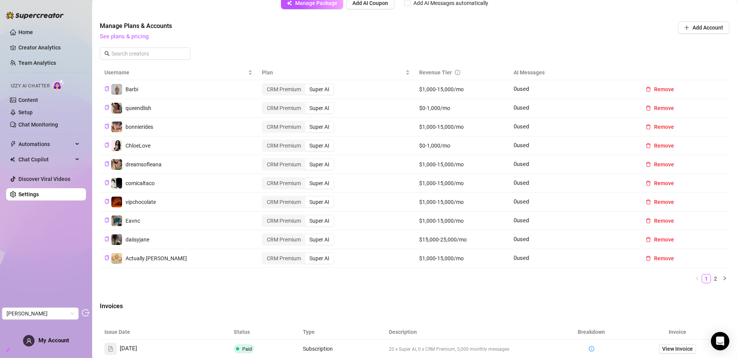
scroll to position [243, 0]
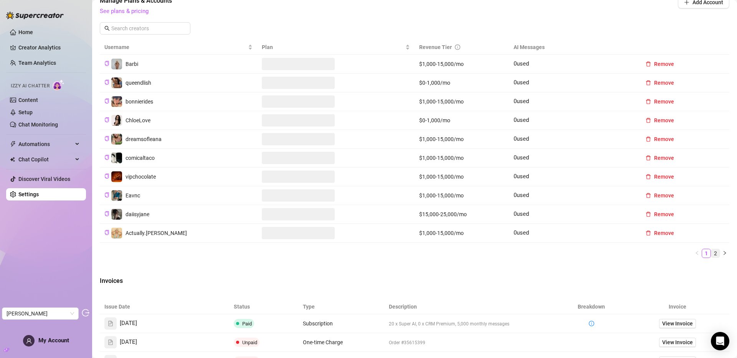
click at [711, 258] on link "2" at bounding box center [715, 253] width 8 height 8
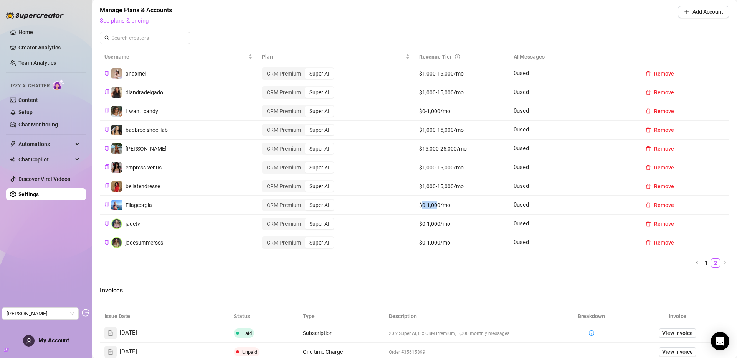
drag, startPoint x: 419, startPoint y: 205, endPoint x: 434, endPoint y: 206, distance: 14.6
click at [434, 206] on td "$0-1,000/mo" at bounding box center [461, 205] width 94 height 19
drag, startPoint x: 418, startPoint y: 131, endPoint x: 447, endPoint y: 131, distance: 29.2
click at [447, 131] on td "$1,000-15,000/mo" at bounding box center [461, 130] width 94 height 19
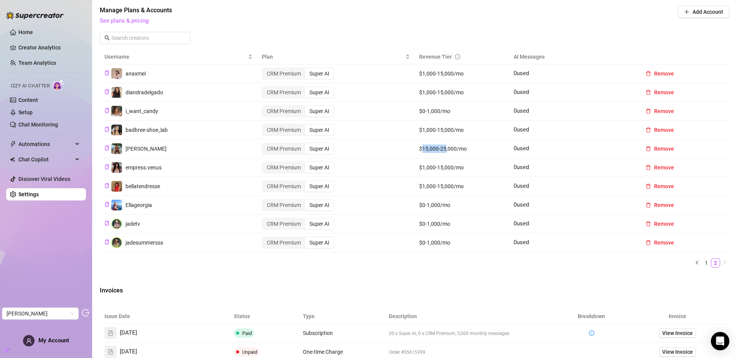
drag, startPoint x: 419, startPoint y: 150, endPoint x: 443, endPoint y: 150, distance: 23.4
click at [443, 150] on td "$15,000-25,000/mo" at bounding box center [461, 149] width 94 height 19
click at [702, 264] on link "1" at bounding box center [706, 263] width 8 height 8
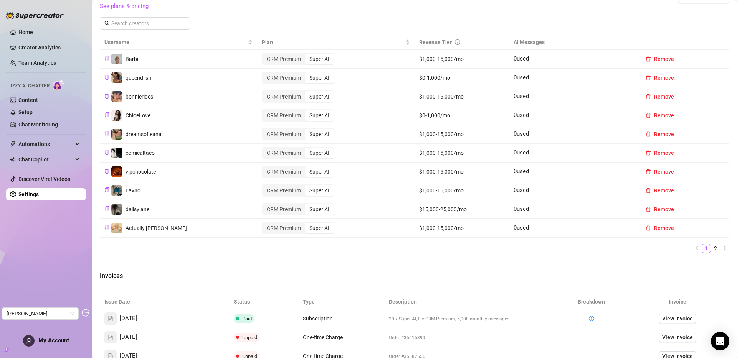
scroll to position [243, 0]
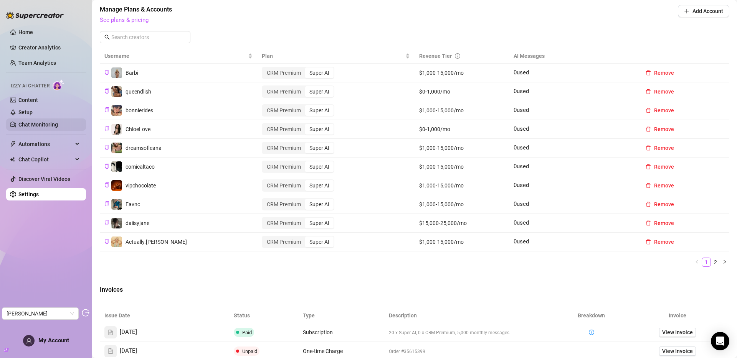
click at [23, 126] on link "Chat Monitoring" at bounding box center [38, 125] width 40 height 6
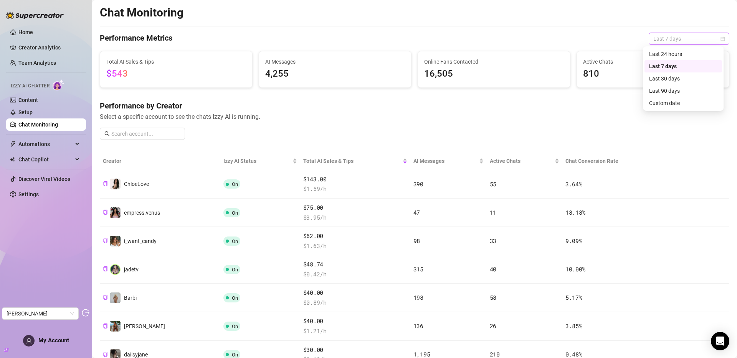
click at [685, 38] on span "Last 7 days" at bounding box center [688, 39] width 71 height 12
click at [665, 79] on div "Last 30 days" at bounding box center [683, 78] width 68 height 8
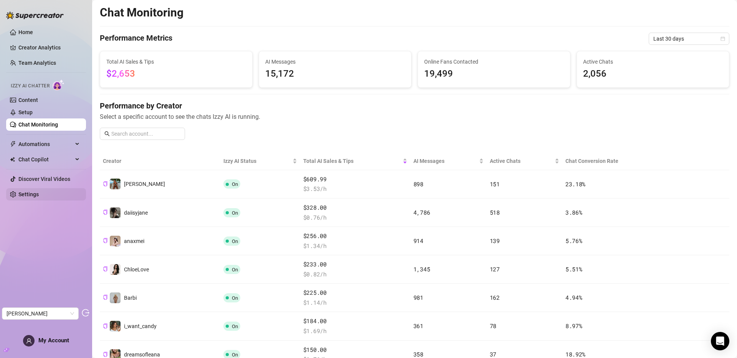
click at [36, 196] on link "Settings" at bounding box center [28, 195] width 20 height 6
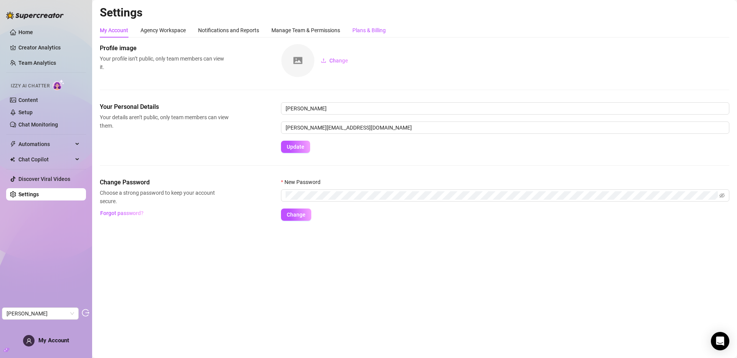
click at [379, 29] on div "Plans & Billing" at bounding box center [368, 30] width 33 height 8
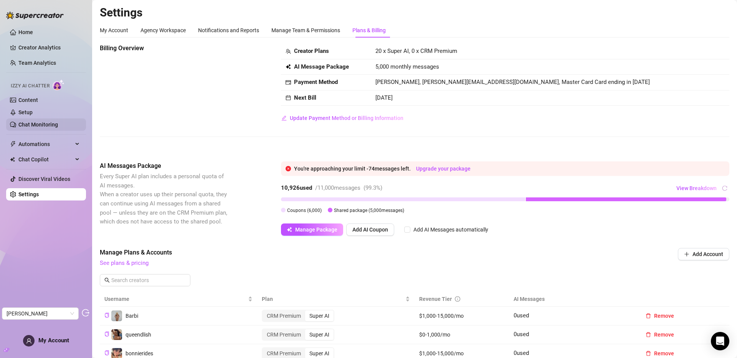
click at [38, 122] on link "Chat Monitoring" at bounding box center [38, 125] width 40 height 6
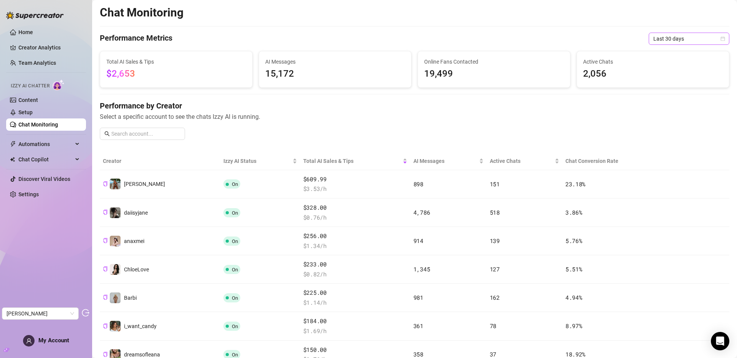
click at [671, 38] on span "Last 30 days" at bounding box center [688, 39] width 71 height 12
click at [667, 92] on div "Last 90 days" at bounding box center [683, 91] width 68 height 8
click at [49, 51] on link "Creator Analytics" at bounding box center [48, 47] width 61 height 12
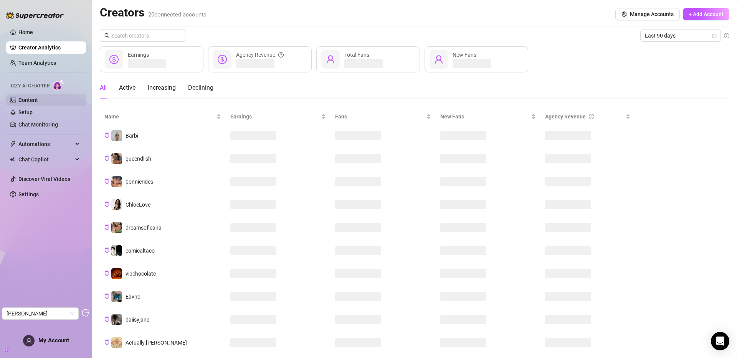
click at [36, 101] on link "Content" at bounding box center [28, 100] width 20 height 6
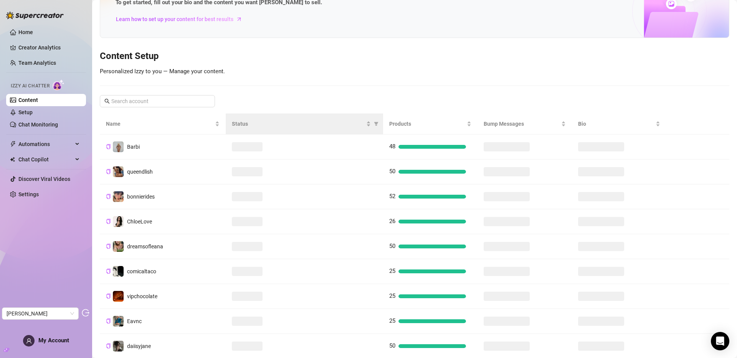
scroll to position [56, 0]
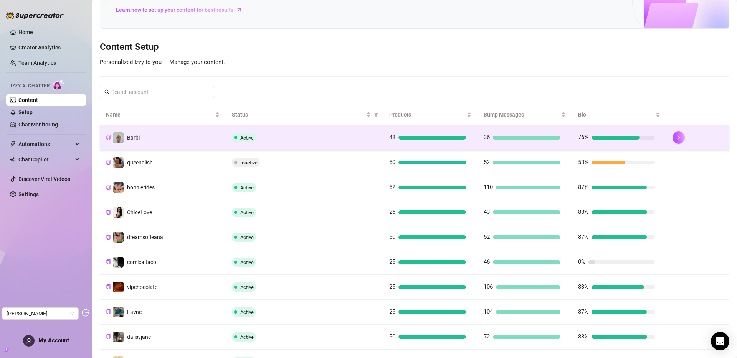
click at [165, 143] on td "Barbi" at bounding box center [163, 137] width 126 height 25
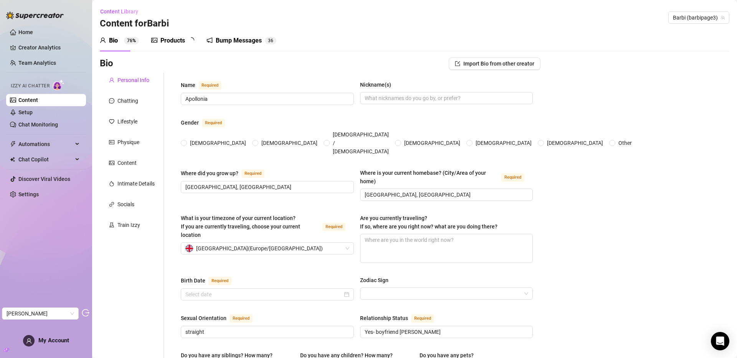
radio input "true"
type input "[DATE]"
click at [127, 98] on div "Chatting" at bounding box center [127, 101] width 21 height 8
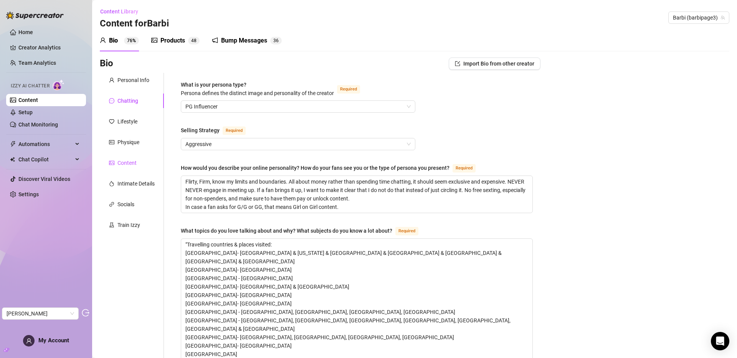
click at [134, 163] on div "Content" at bounding box center [126, 163] width 19 height 8
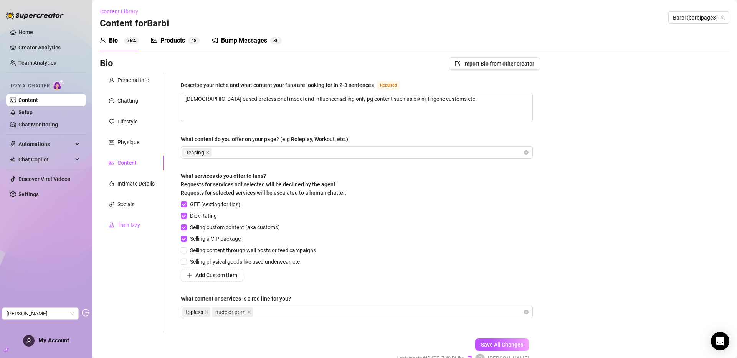
click at [124, 223] on div "Train Izzy" at bounding box center [128, 225] width 23 height 8
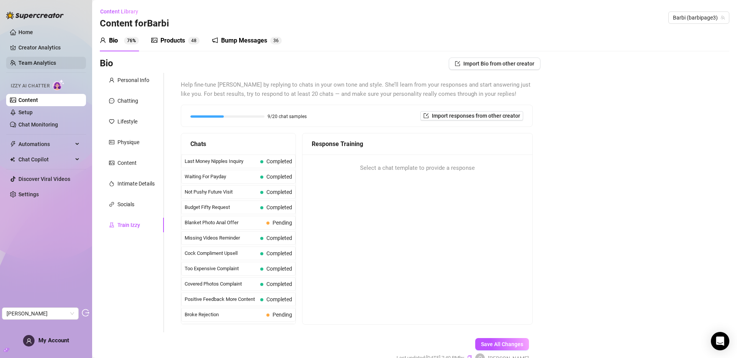
click at [36, 62] on link "Team Analytics" at bounding box center [37, 63] width 38 height 6
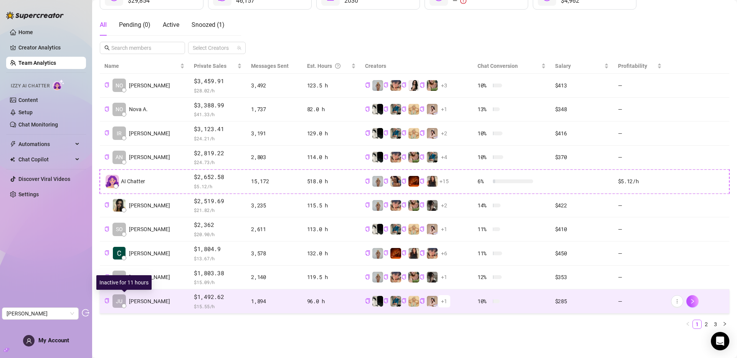
scroll to position [124, 0]
